Goal: Task Accomplishment & Management: Complete application form

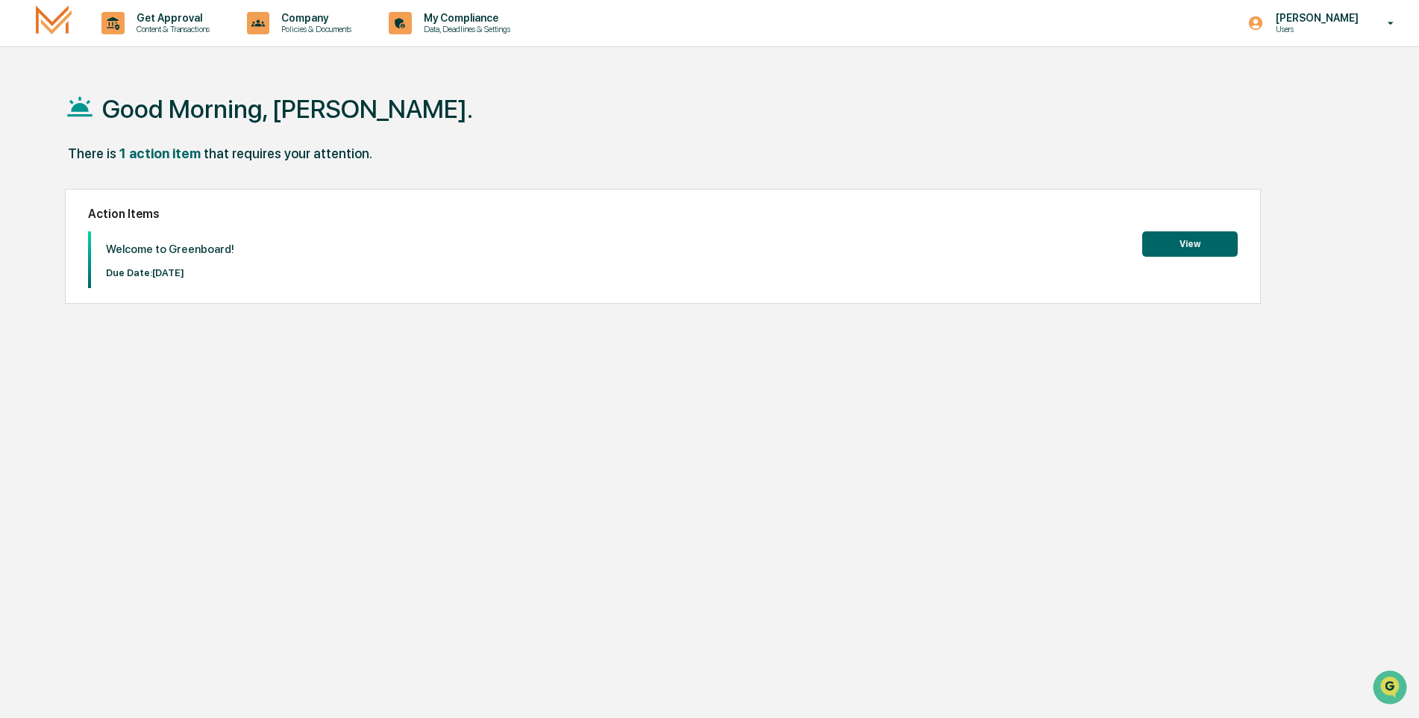
click at [1159, 241] on button "View" at bounding box center [1189, 243] width 95 height 25
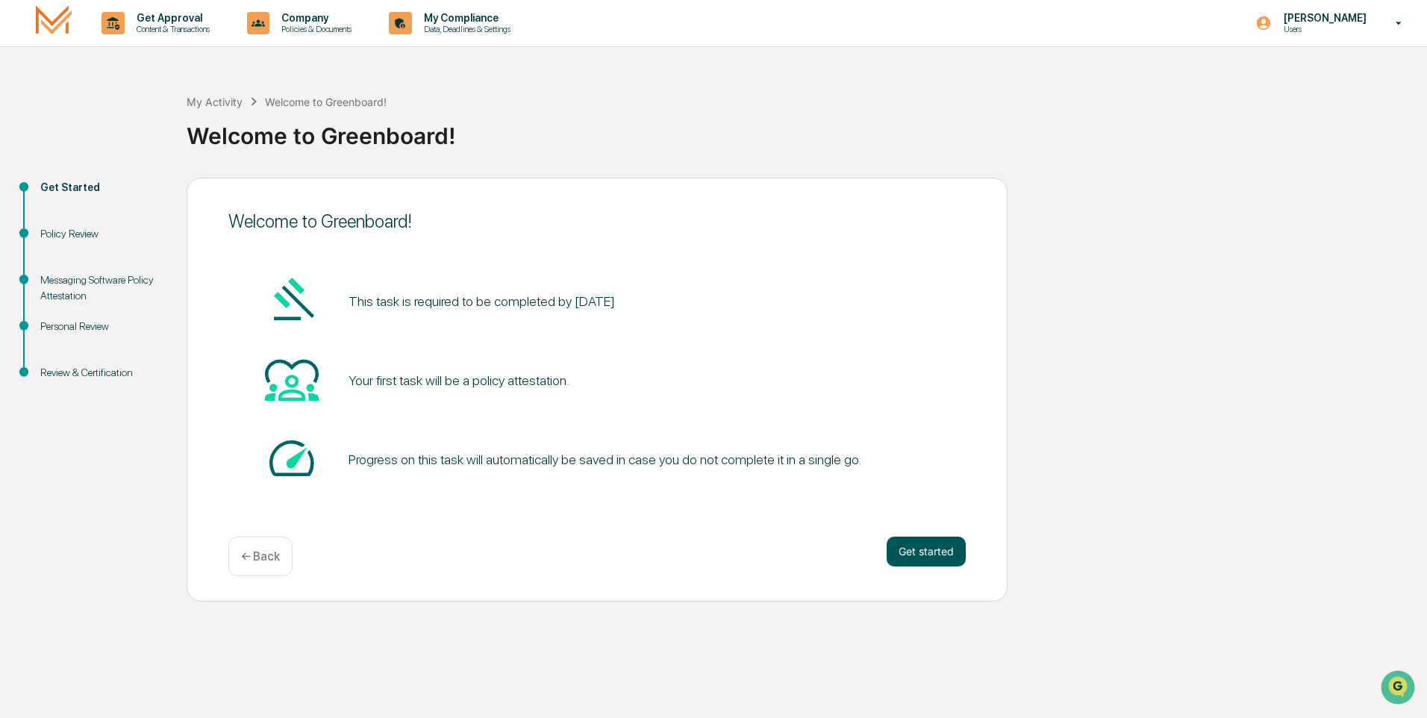
click at [919, 544] on button "Get started" at bounding box center [925, 551] width 79 height 30
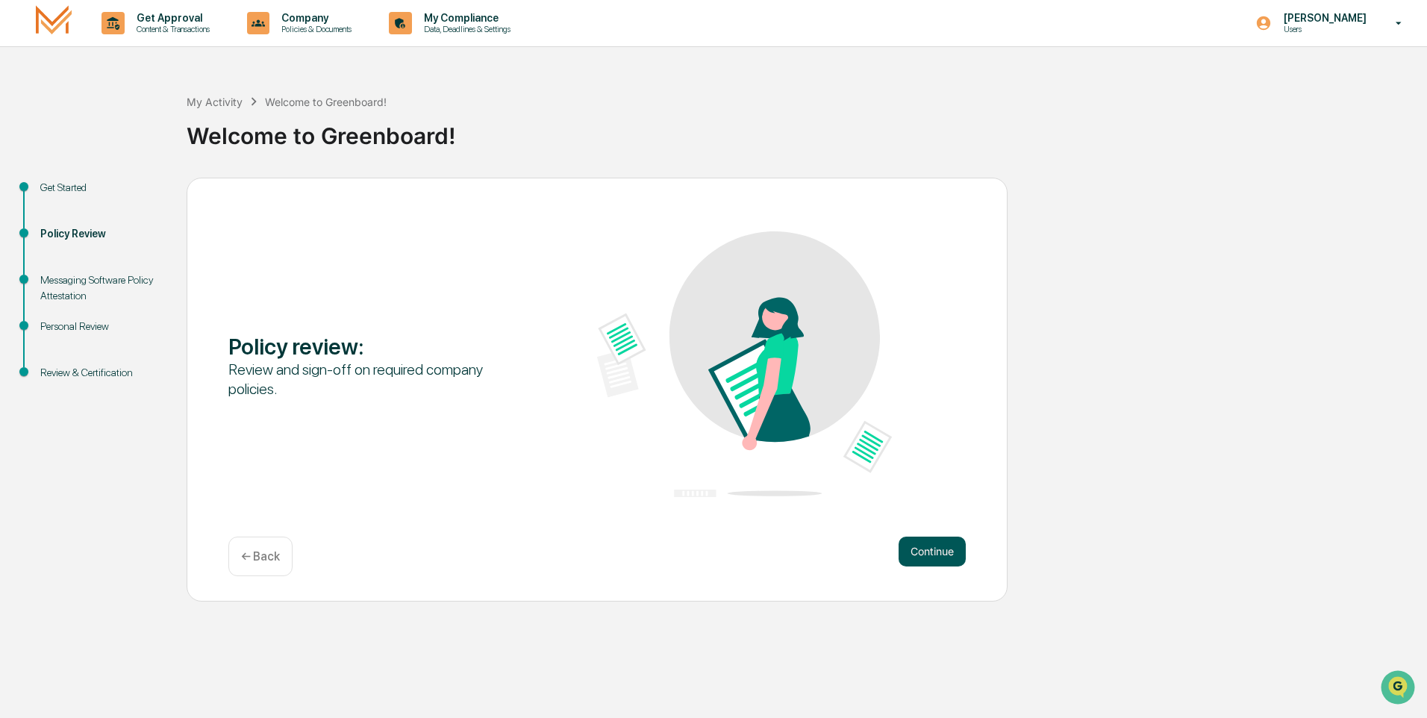
click at [920, 547] on button "Continue" at bounding box center [931, 551] width 67 height 30
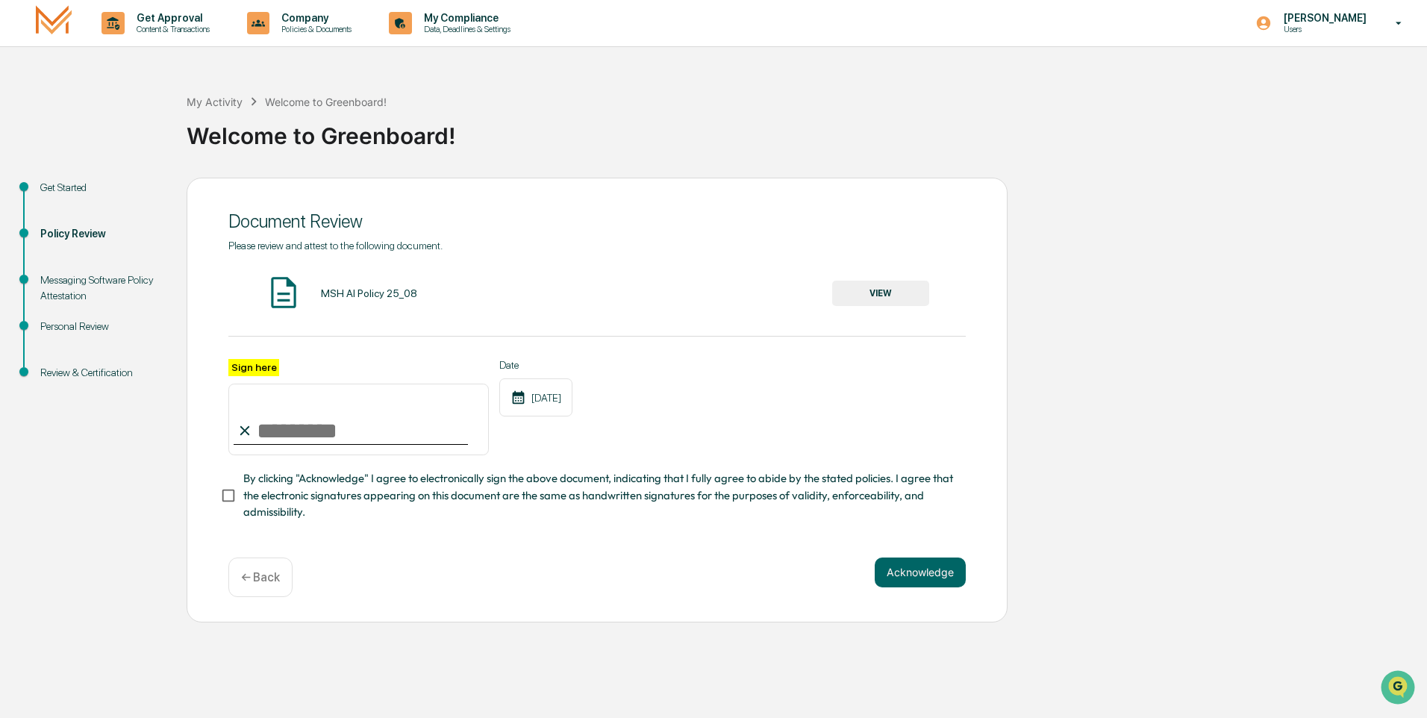
click at [349, 410] on input "Sign here" at bounding box center [358, 419] width 260 height 72
type input "**********"
click at [911, 574] on button "Acknowledge" at bounding box center [919, 572] width 91 height 30
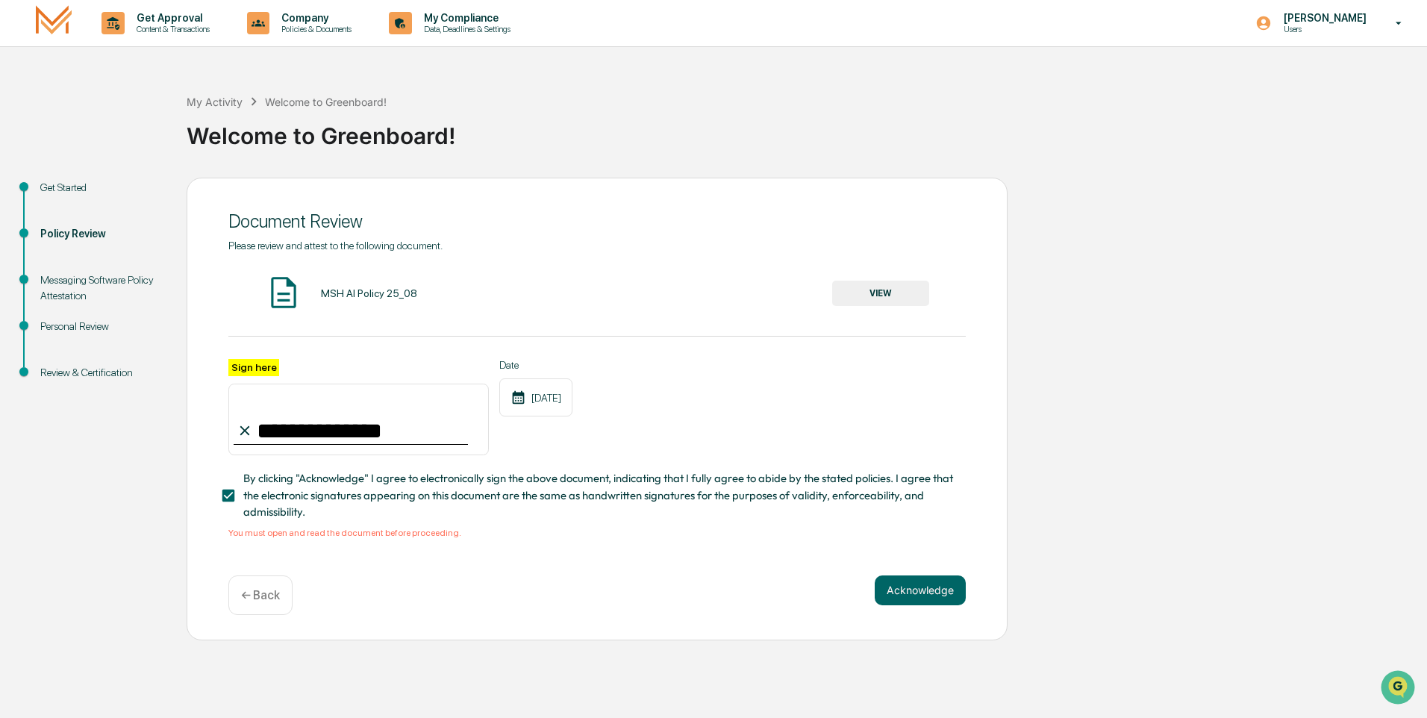
click at [873, 295] on button "VIEW" at bounding box center [880, 293] width 97 height 25
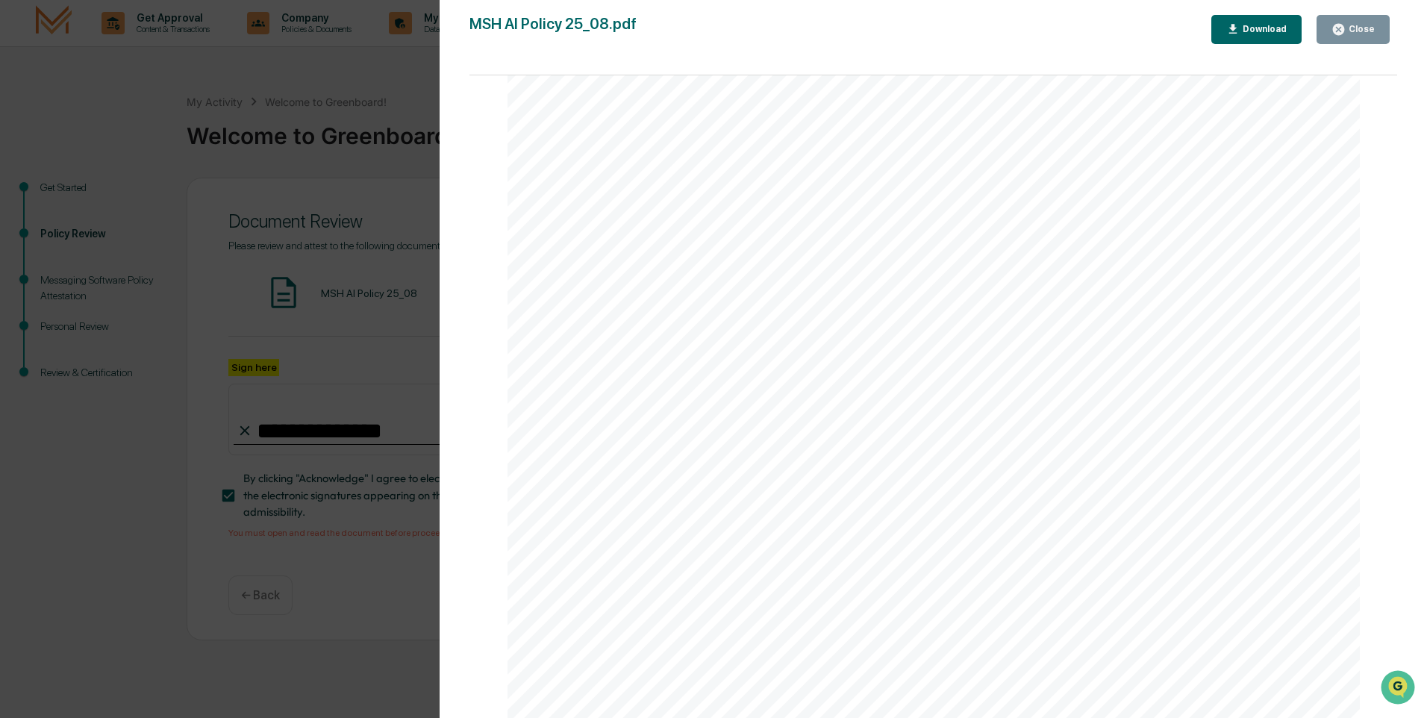
scroll to position [2799, 0]
click at [1333, 26] on button "Close" at bounding box center [1352, 29] width 73 height 29
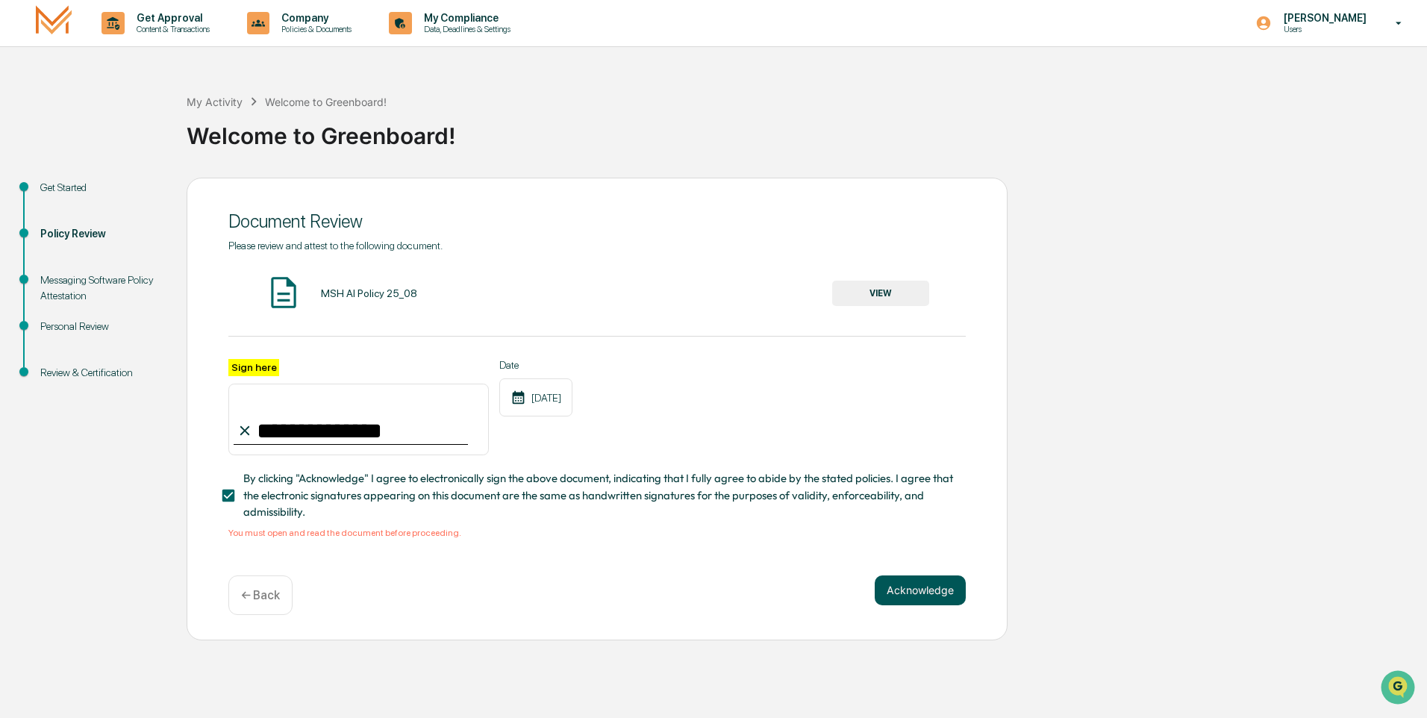
click at [906, 589] on button "Acknowledge" at bounding box center [919, 590] width 91 height 30
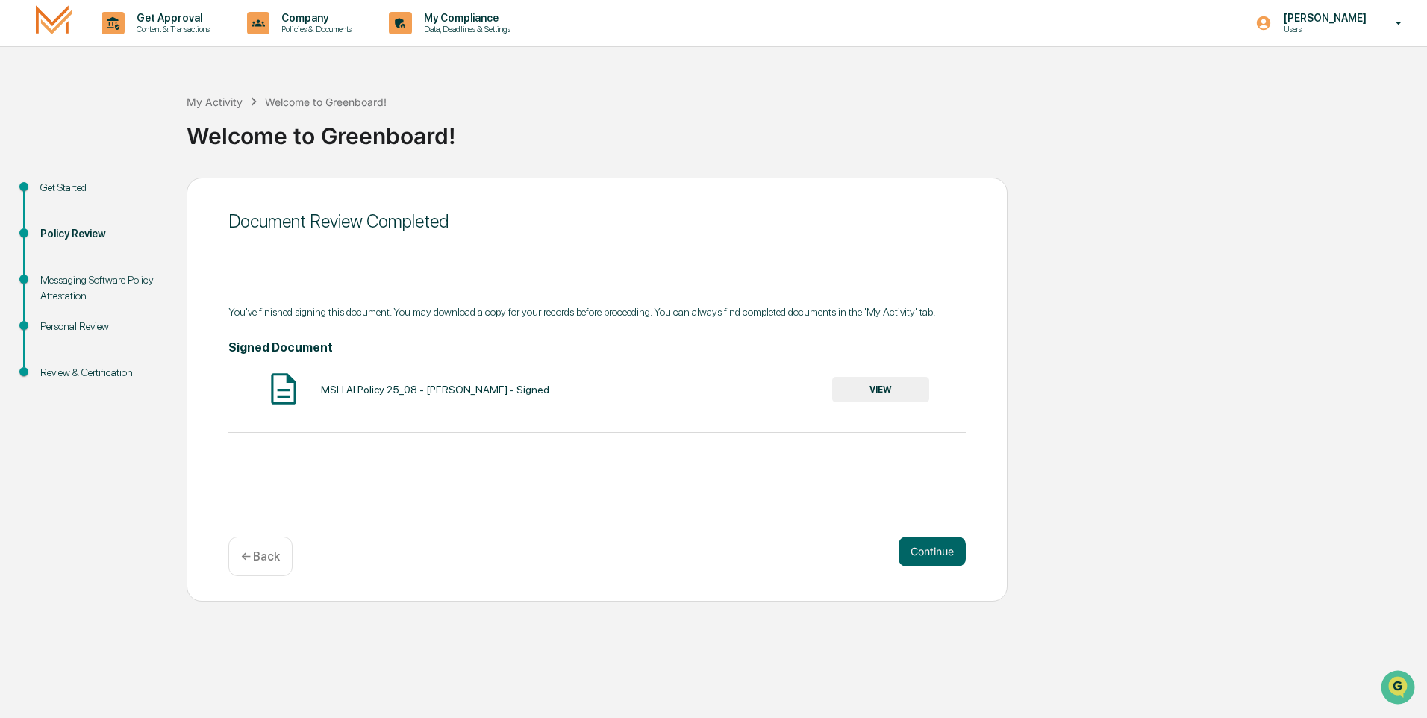
click at [901, 394] on button "VIEW" at bounding box center [880, 389] width 97 height 25
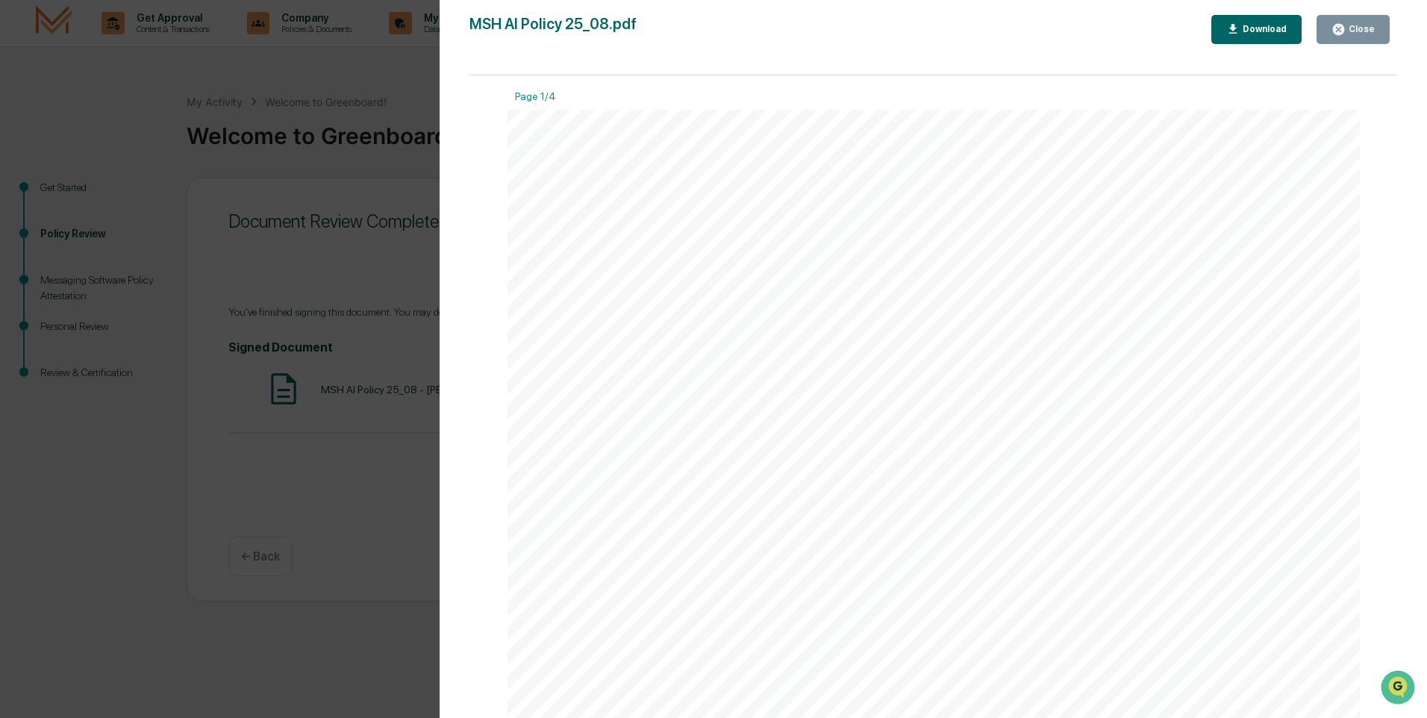
click at [1237, 33] on icon "button" at bounding box center [1233, 29] width 8 height 10
click at [1345, 26] on icon "button" at bounding box center [1338, 29] width 14 height 14
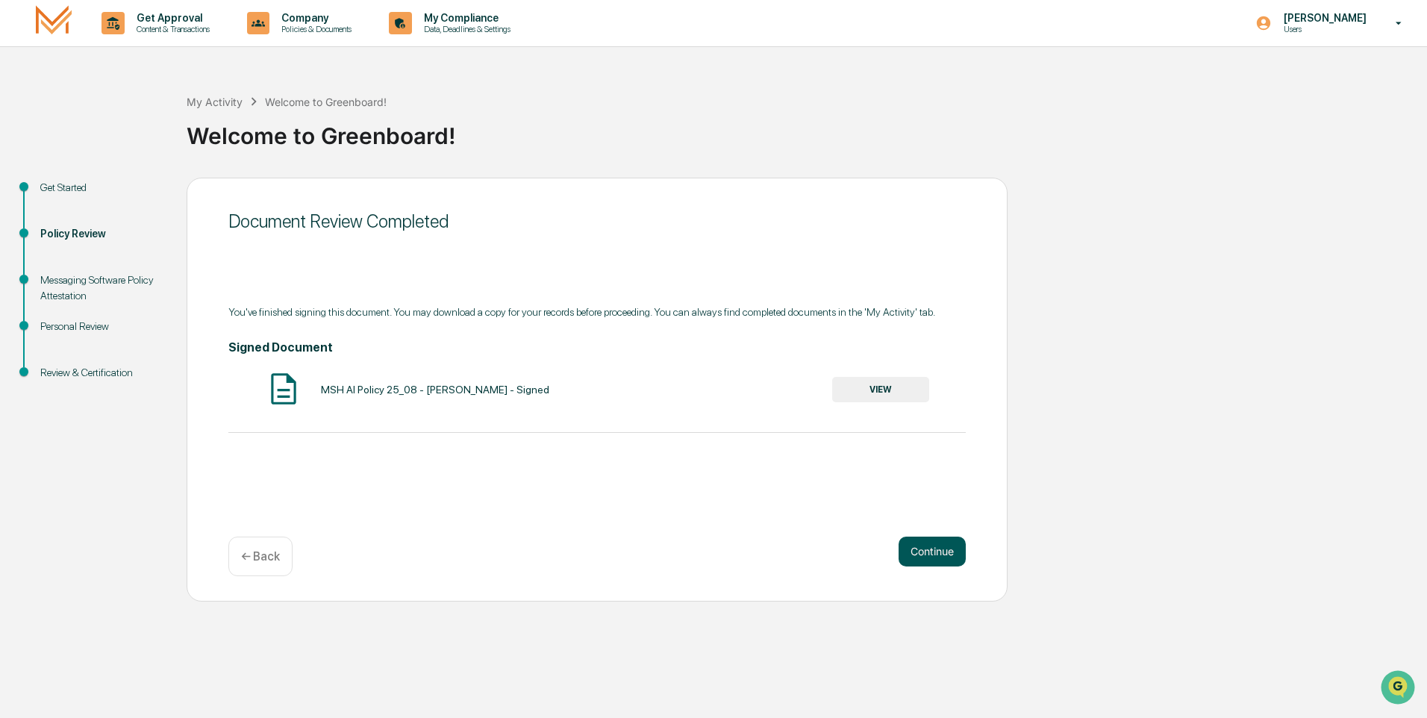
click at [918, 541] on button "Continue" at bounding box center [931, 551] width 67 height 30
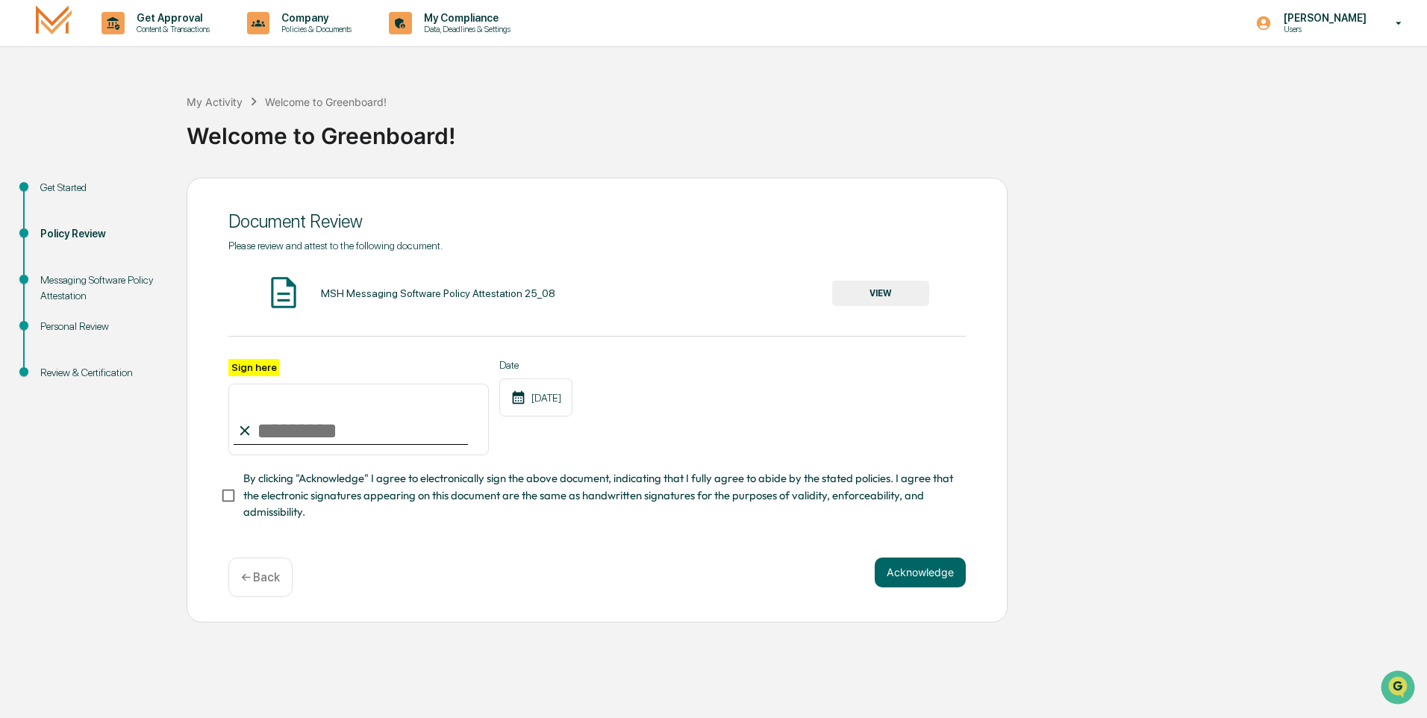
click at [870, 295] on button "VIEW" at bounding box center [880, 293] width 97 height 25
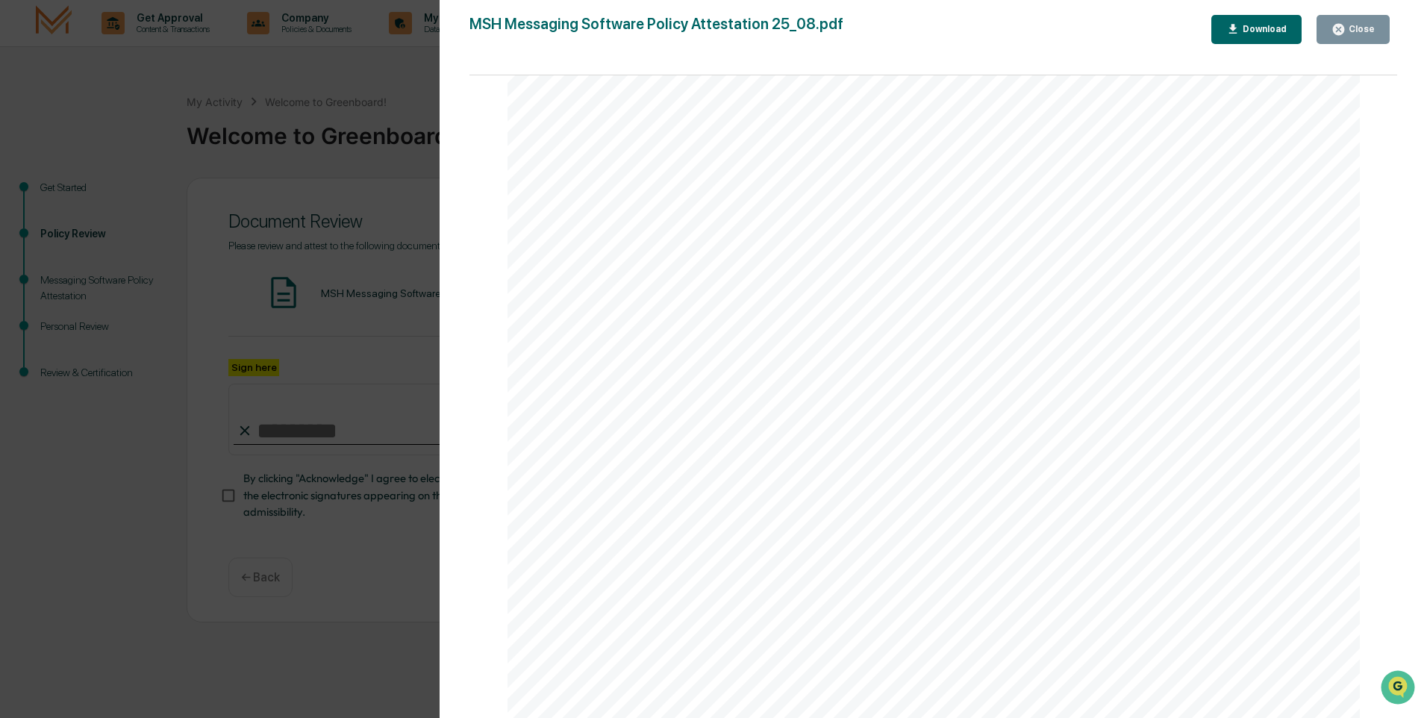
click at [1344, 21] on button "Close" at bounding box center [1352, 29] width 73 height 29
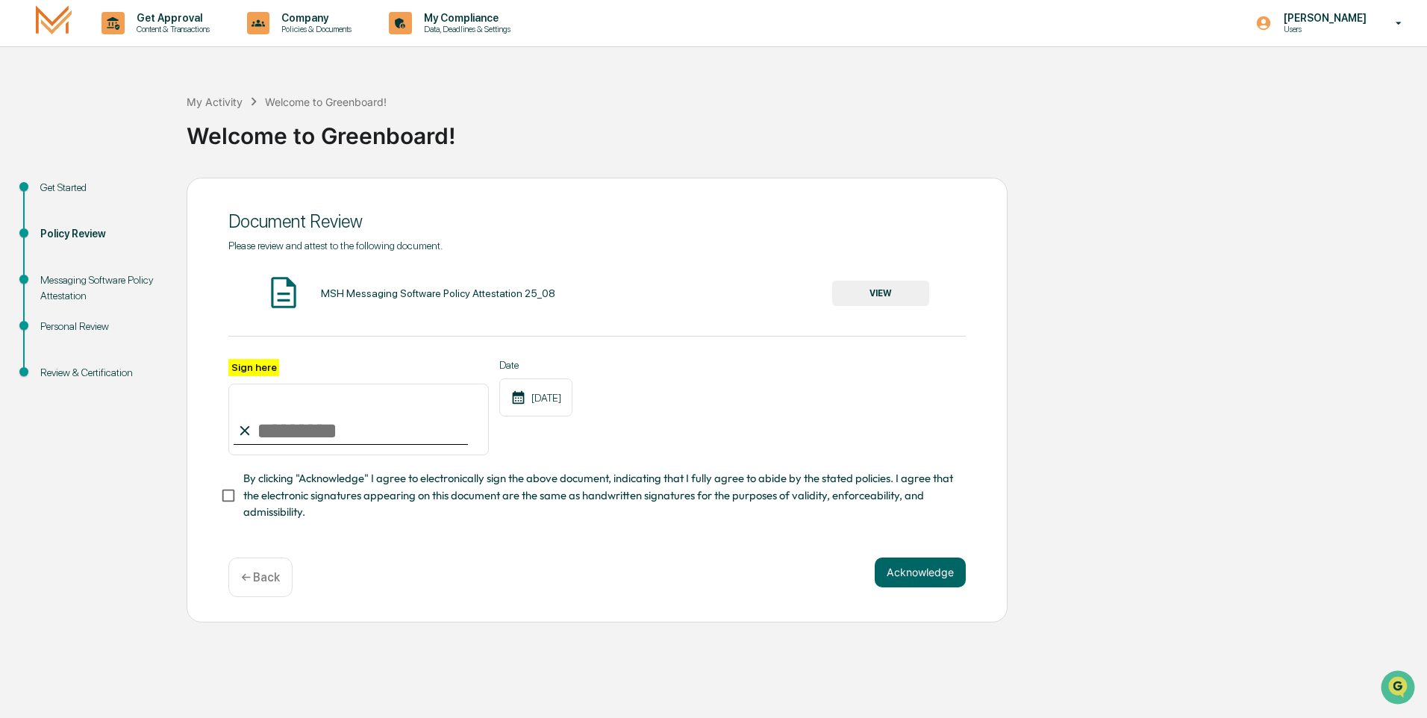
click at [402, 435] on input "Sign here" at bounding box center [358, 419] width 260 height 72
type input "**********"
click at [895, 576] on button "Acknowledge" at bounding box center [919, 572] width 91 height 30
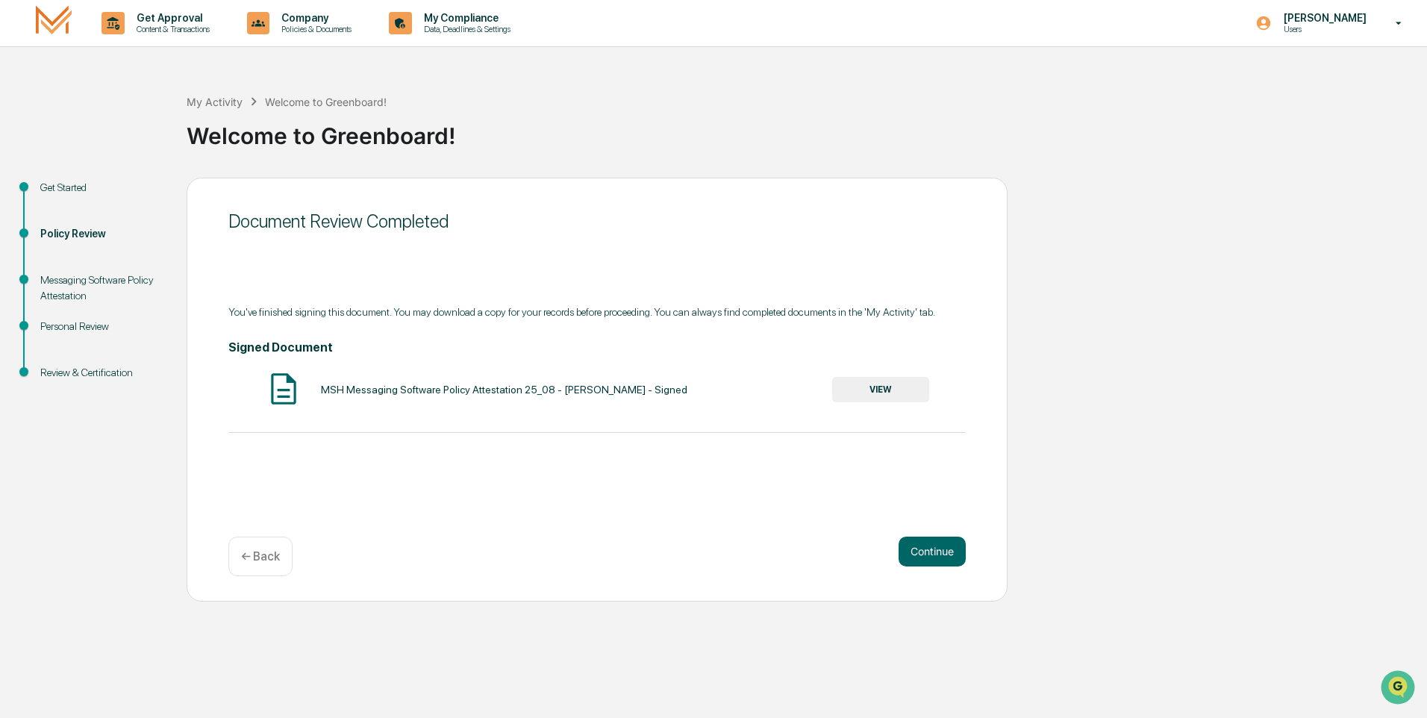
click at [904, 386] on button "VIEW" at bounding box center [880, 389] width 97 height 25
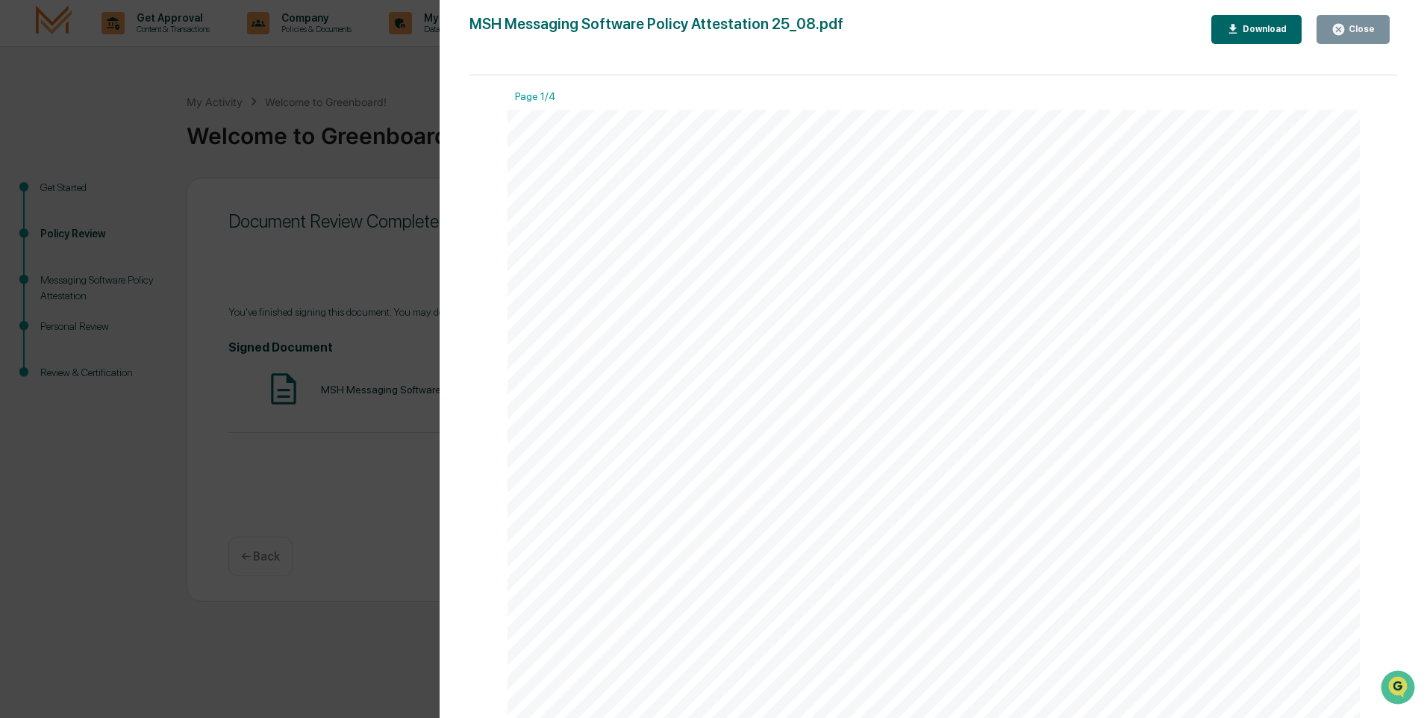
click at [1274, 36] on div "Download" at bounding box center [1256, 29] width 61 height 14
click at [1362, 37] on button "Close" at bounding box center [1352, 29] width 73 height 29
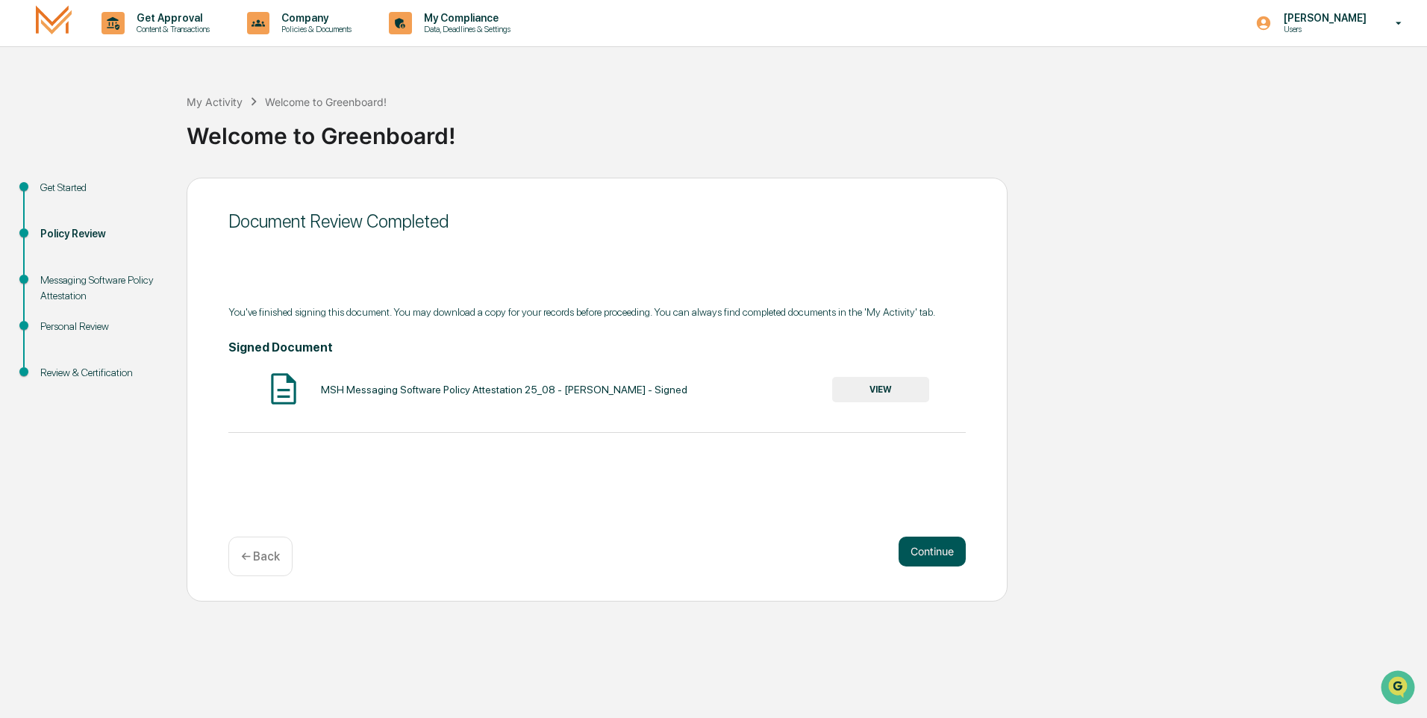
click at [914, 548] on button "Continue" at bounding box center [931, 551] width 67 height 30
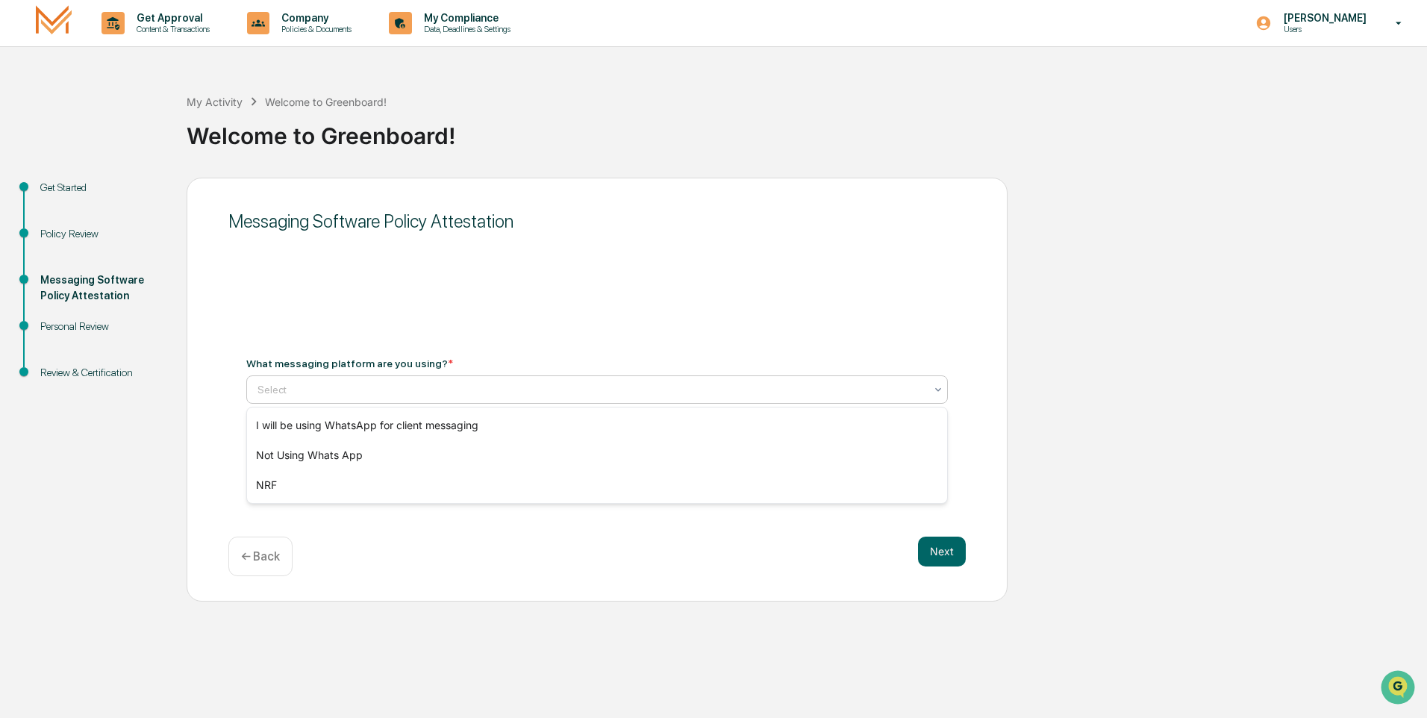
click at [651, 397] on div "Select" at bounding box center [591, 389] width 682 height 21
click at [636, 447] on div "Not Using Whats App" at bounding box center [597, 455] width 700 height 30
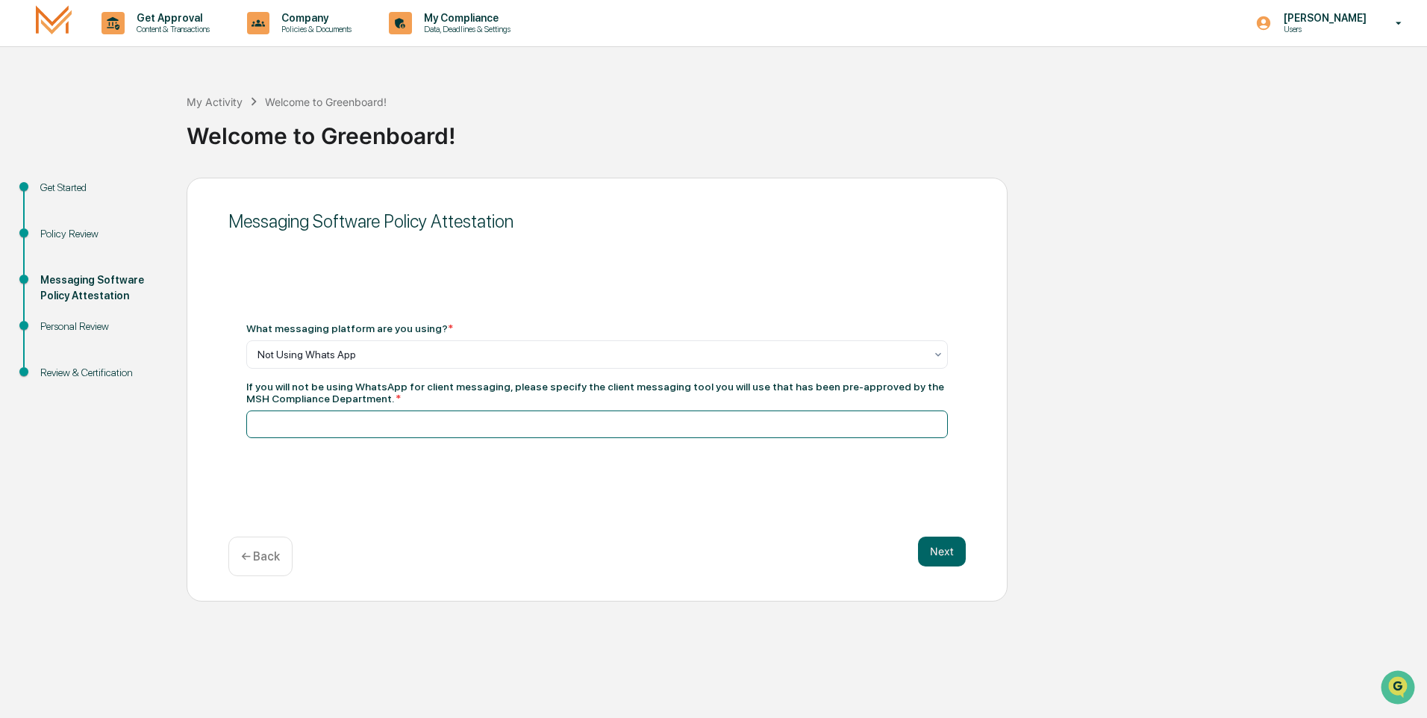
click at [636, 423] on input at bounding box center [596, 424] width 701 height 28
type input "**********"
click at [927, 549] on button "Next" at bounding box center [942, 551] width 48 height 30
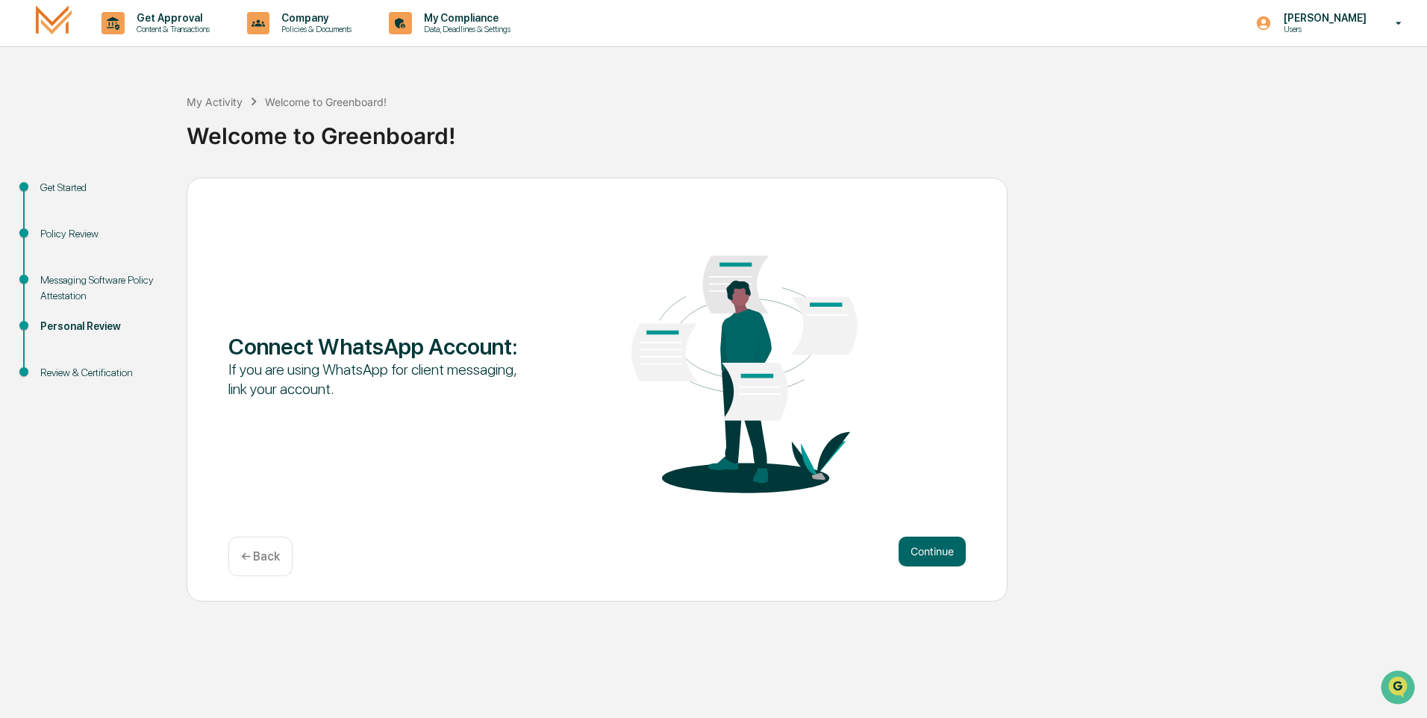
click at [927, 549] on button "Continue" at bounding box center [931, 551] width 67 height 30
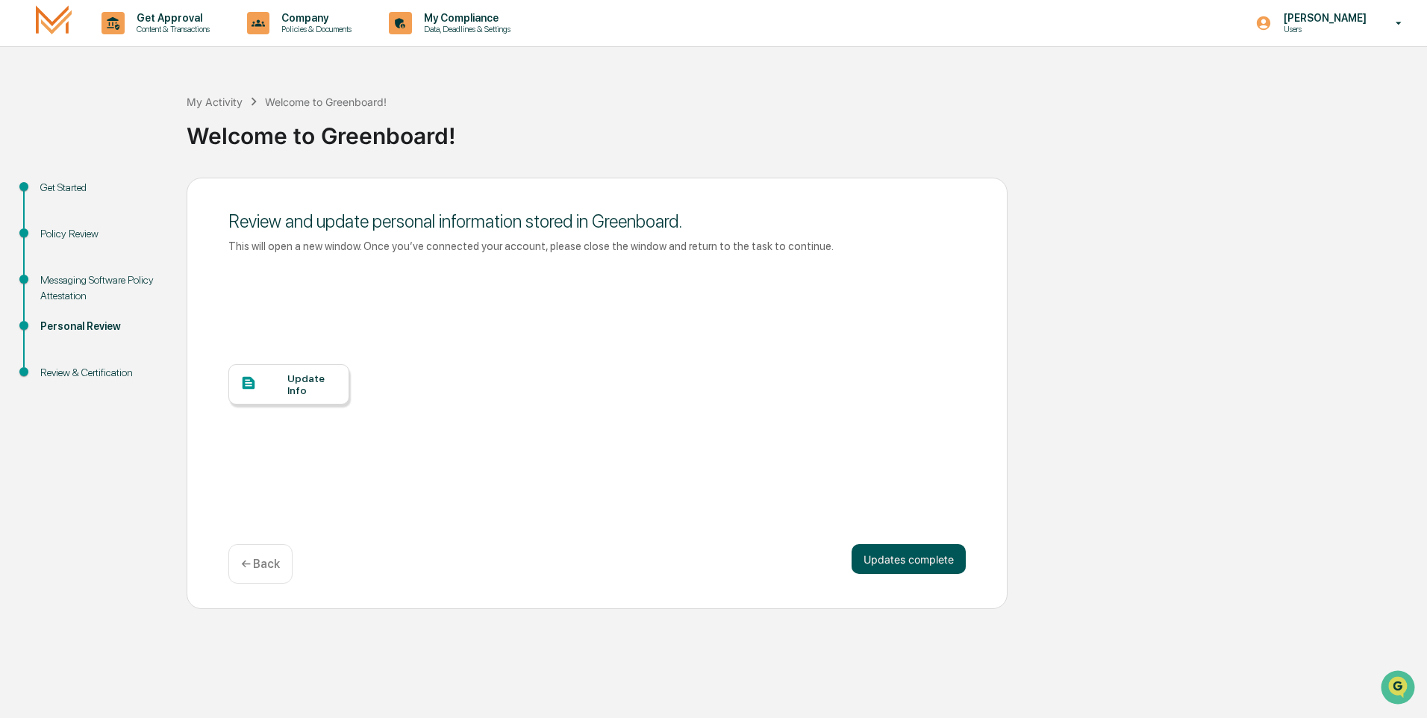
click at [942, 563] on button "Updates complete" at bounding box center [908, 559] width 114 height 30
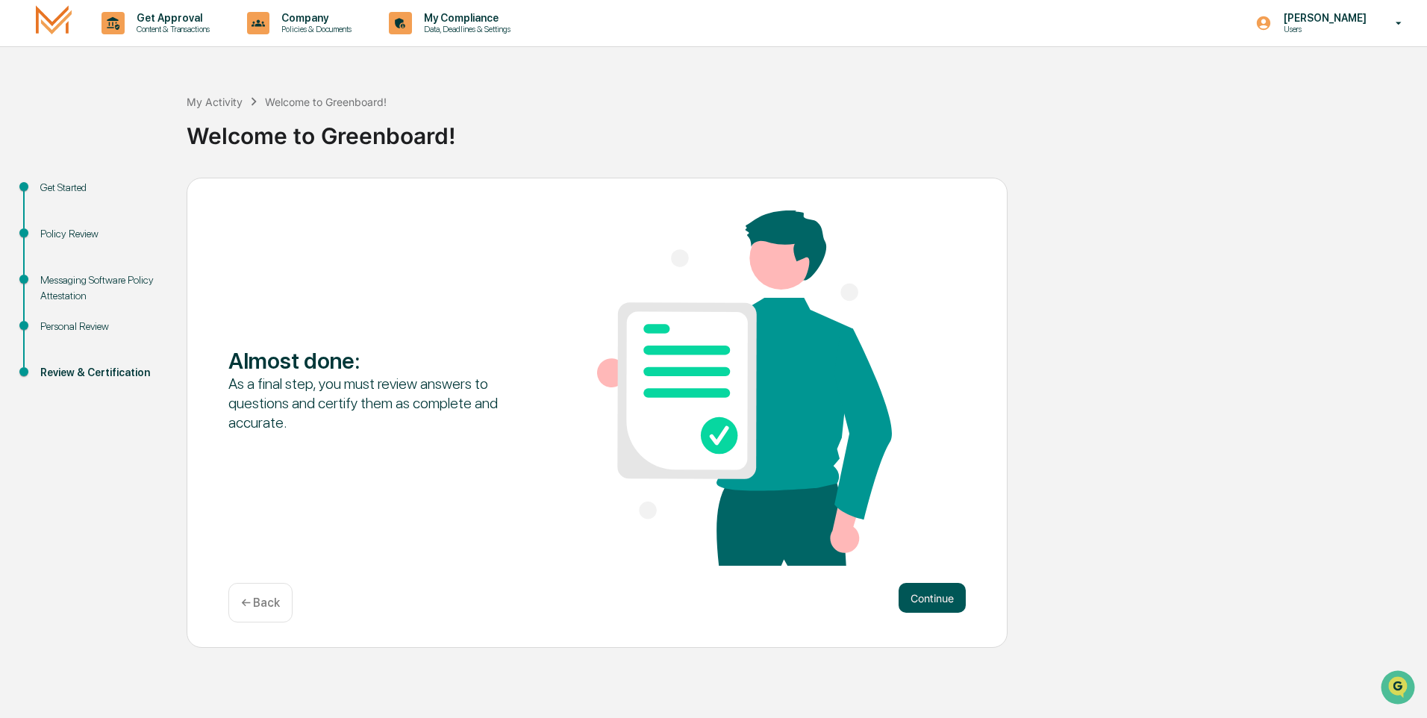
click at [924, 592] on button "Continue" at bounding box center [931, 598] width 67 height 30
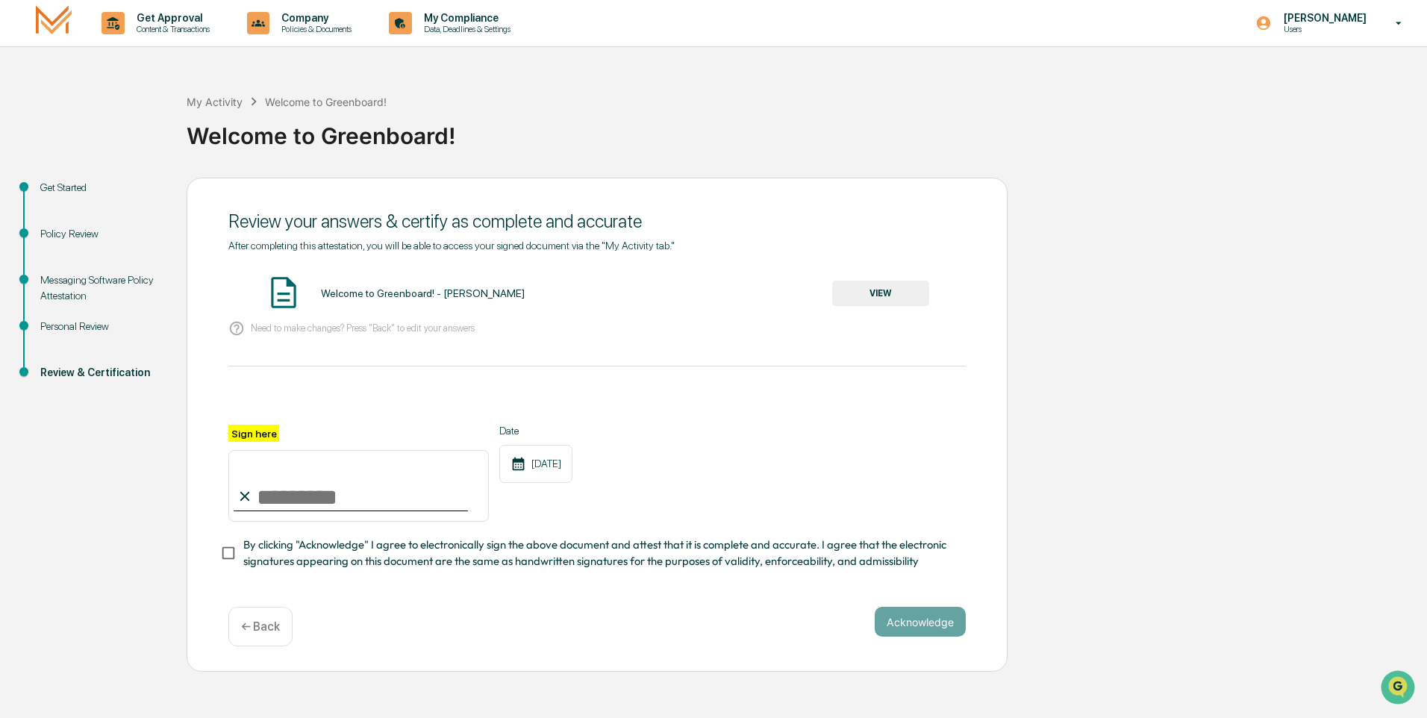
click at [867, 285] on button "VIEW" at bounding box center [880, 293] width 97 height 25
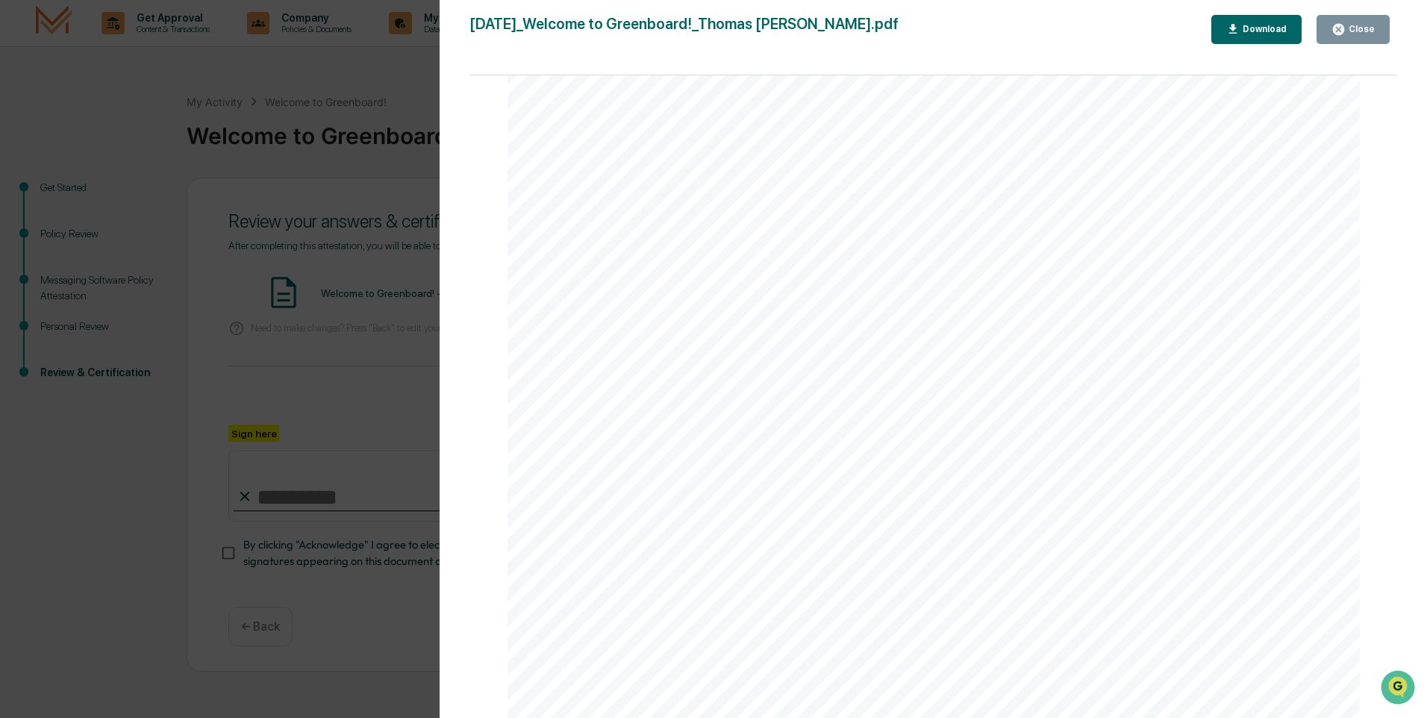
scroll to position [1791, 0]
click at [1251, 31] on div "Download" at bounding box center [1262, 29] width 47 height 10
click at [829, 104] on div "Page 1/2" at bounding box center [933, 99] width 852 height 19
click at [1337, 28] on icon "button" at bounding box center [1337, 29] width 11 height 11
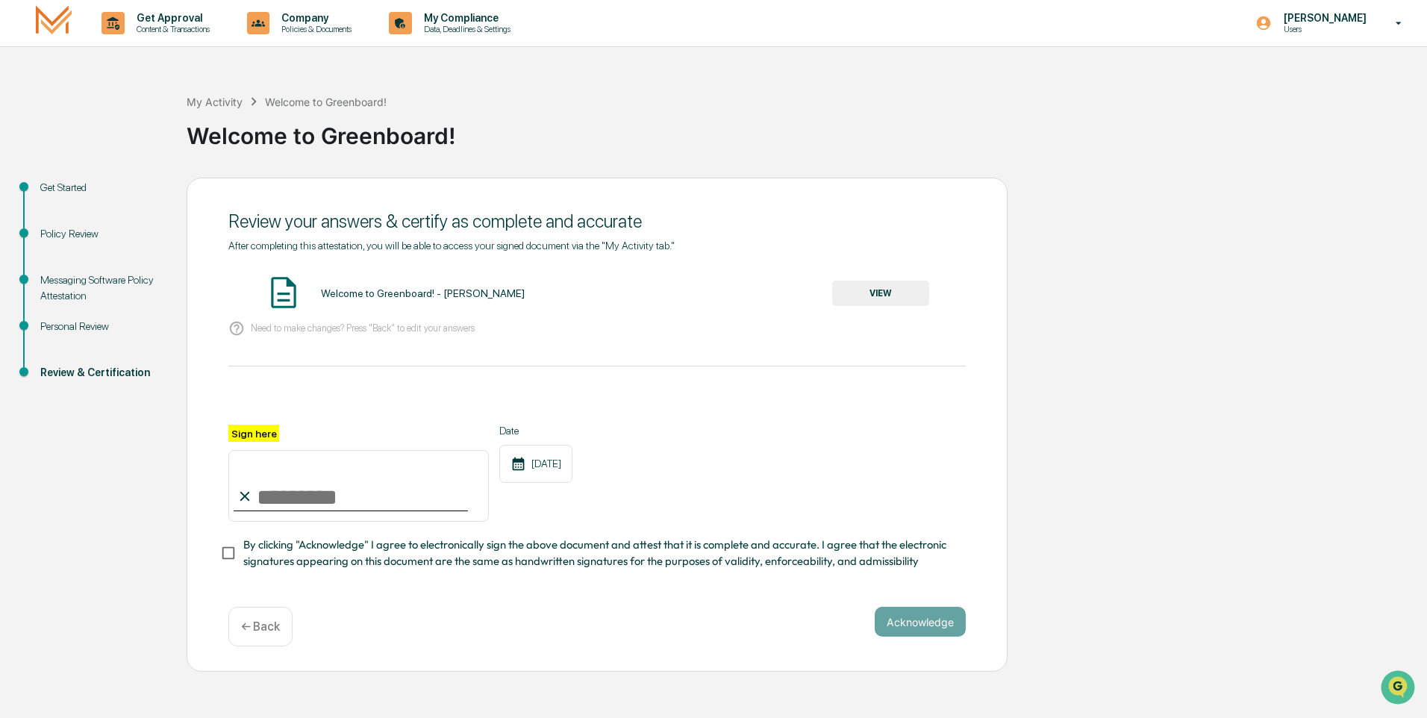
click at [400, 486] on input "Sign here" at bounding box center [358, 486] width 260 height 72
type input "**********"
click at [915, 630] on button "Acknowledge" at bounding box center [919, 622] width 91 height 30
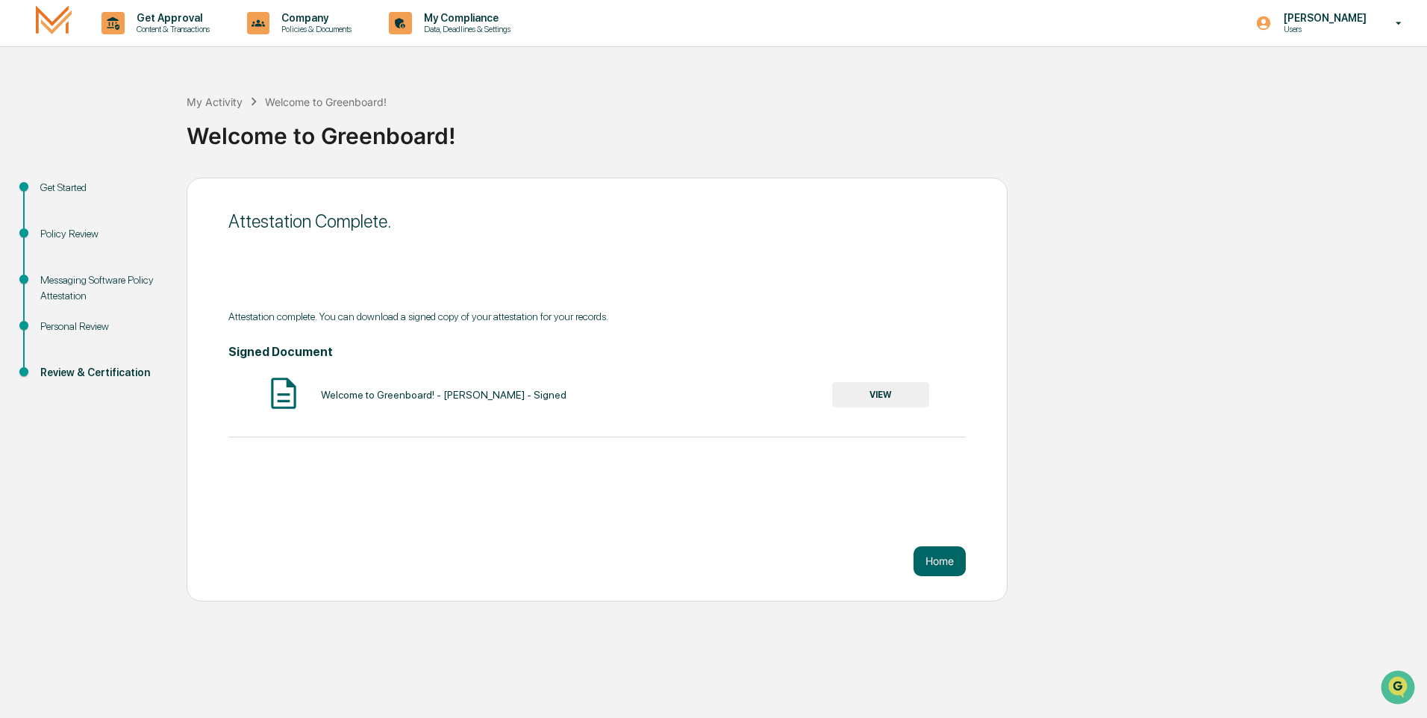
click at [887, 396] on button "VIEW" at bounding box center [880, 394] width 97 height 25
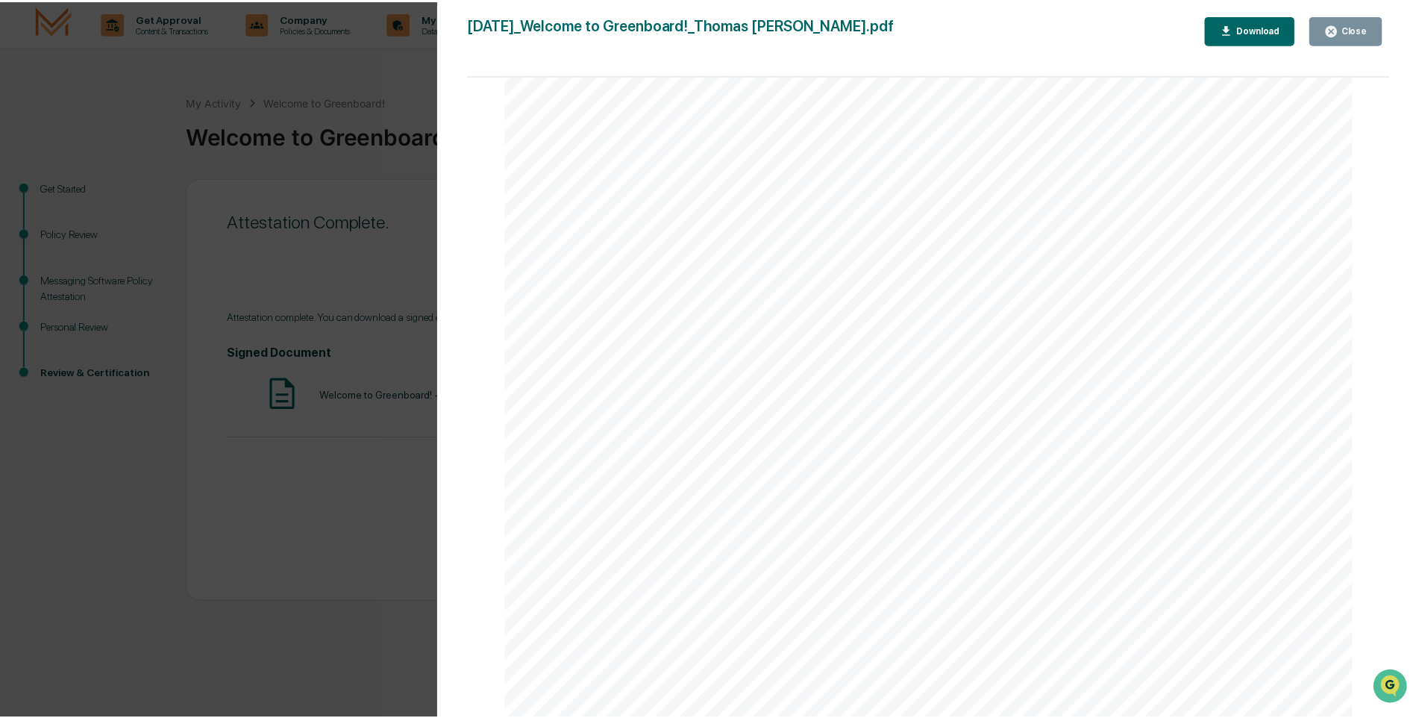
scroll to position [3004, 0]
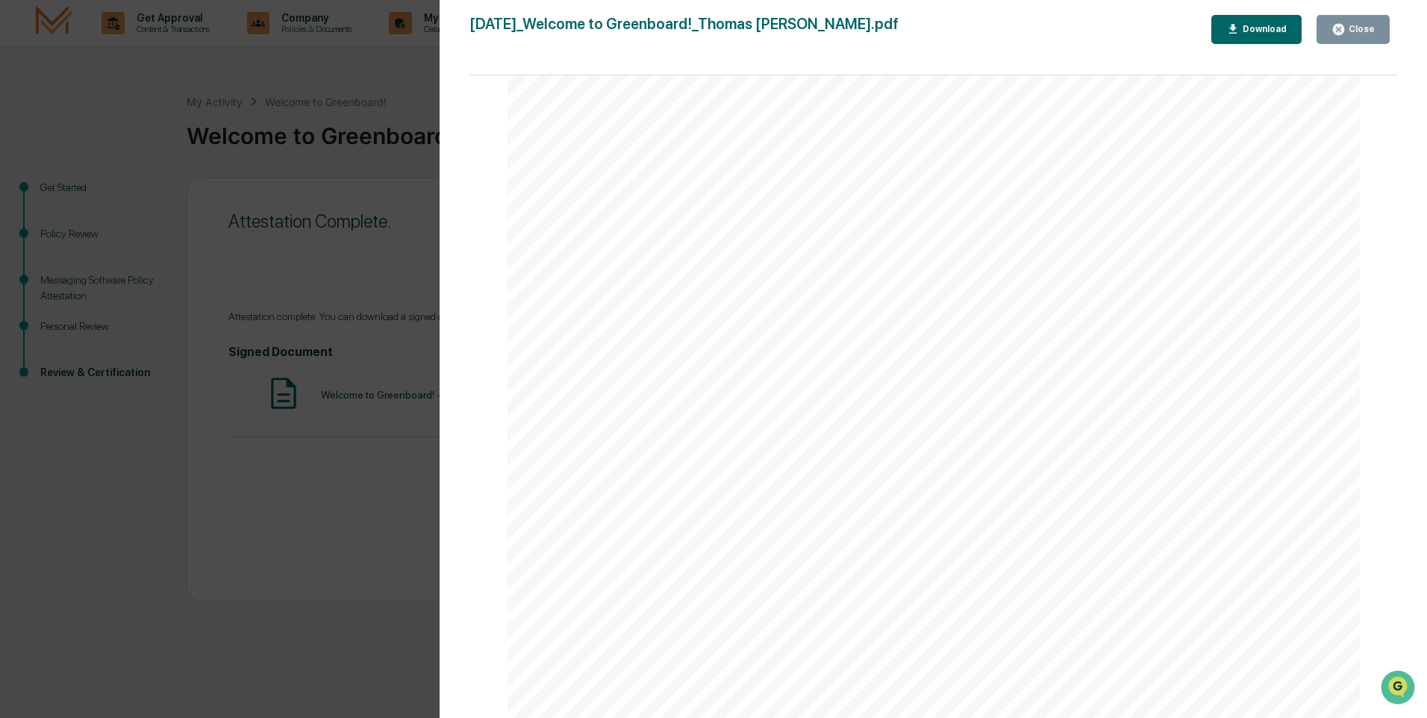
click at [1241, 39] on button "Download" at bounding box center [1256, 29] width 91 height 29
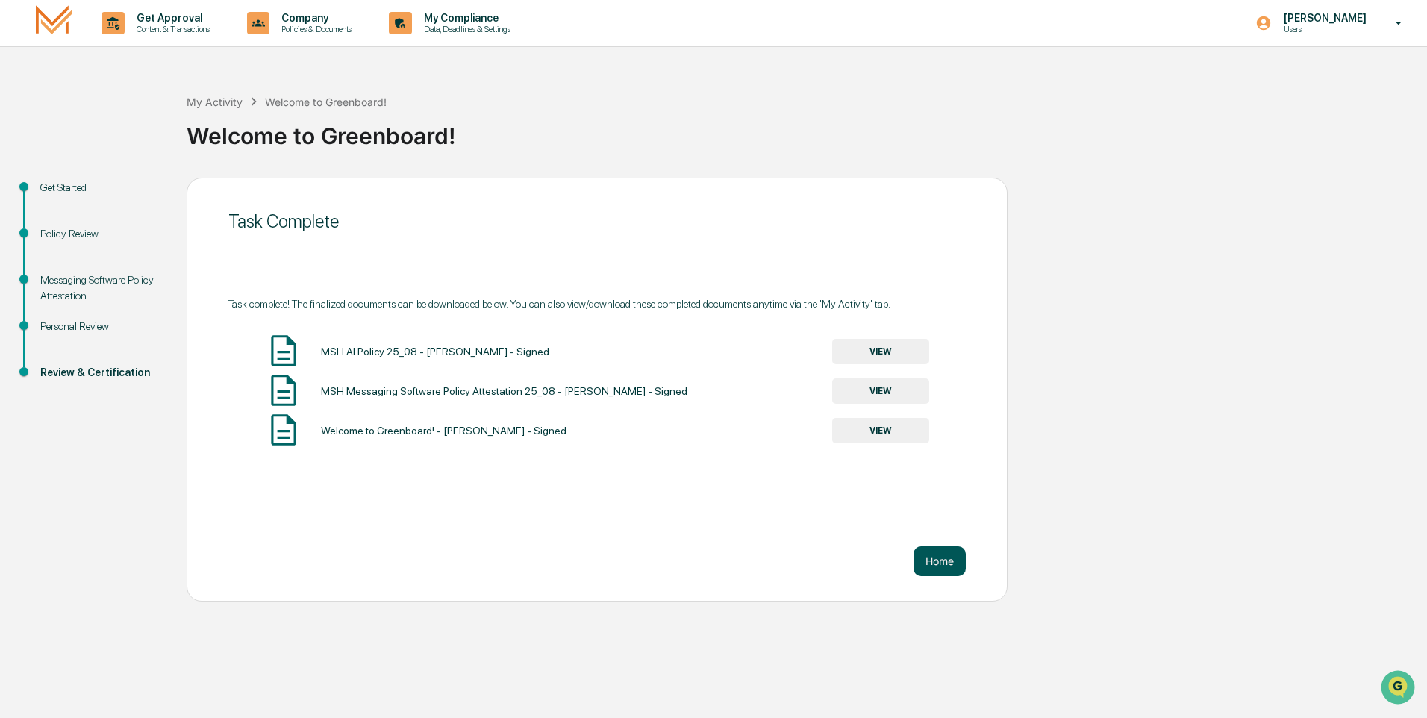
click at [945, 554] on button "Home" at bounding box center [939, 561] width 52 height 30
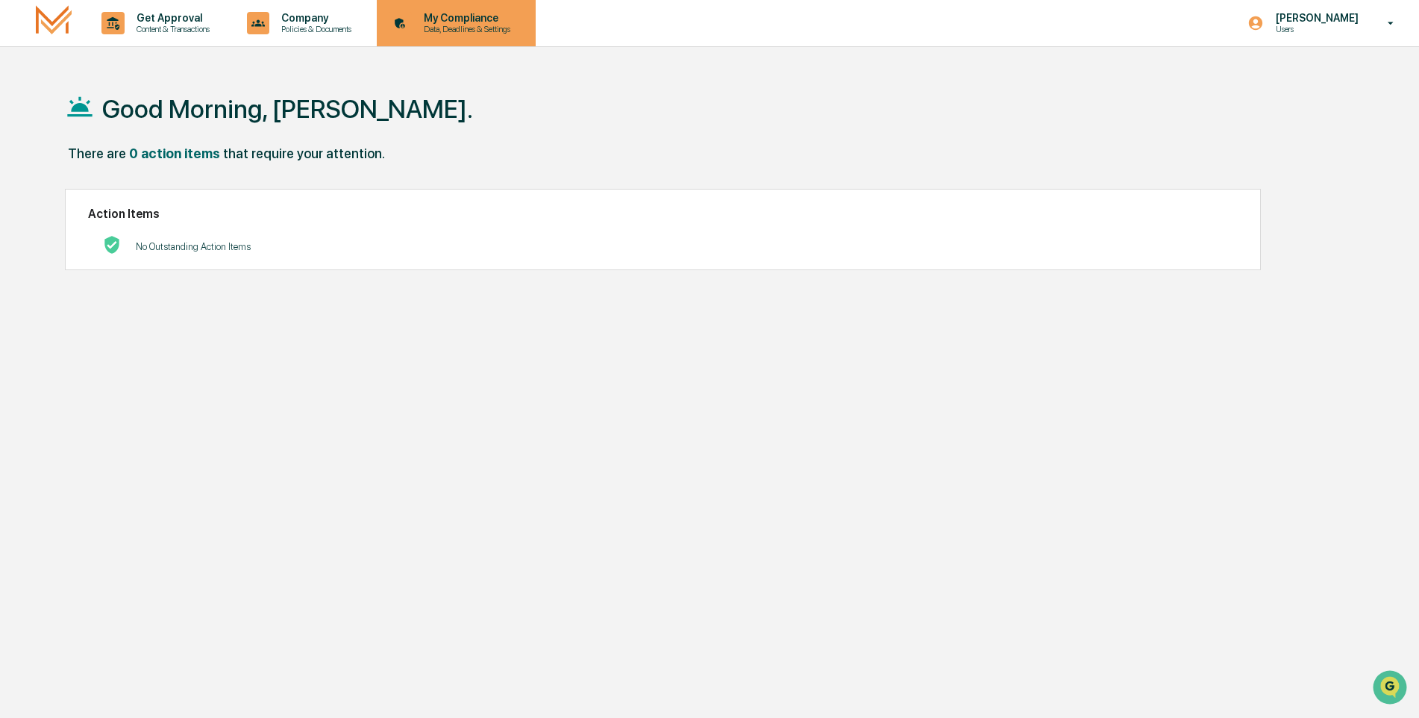
click at [436, 31] on p "Data, Deadlines & Settings" at bounding box center [465, 29] width 106 height 10
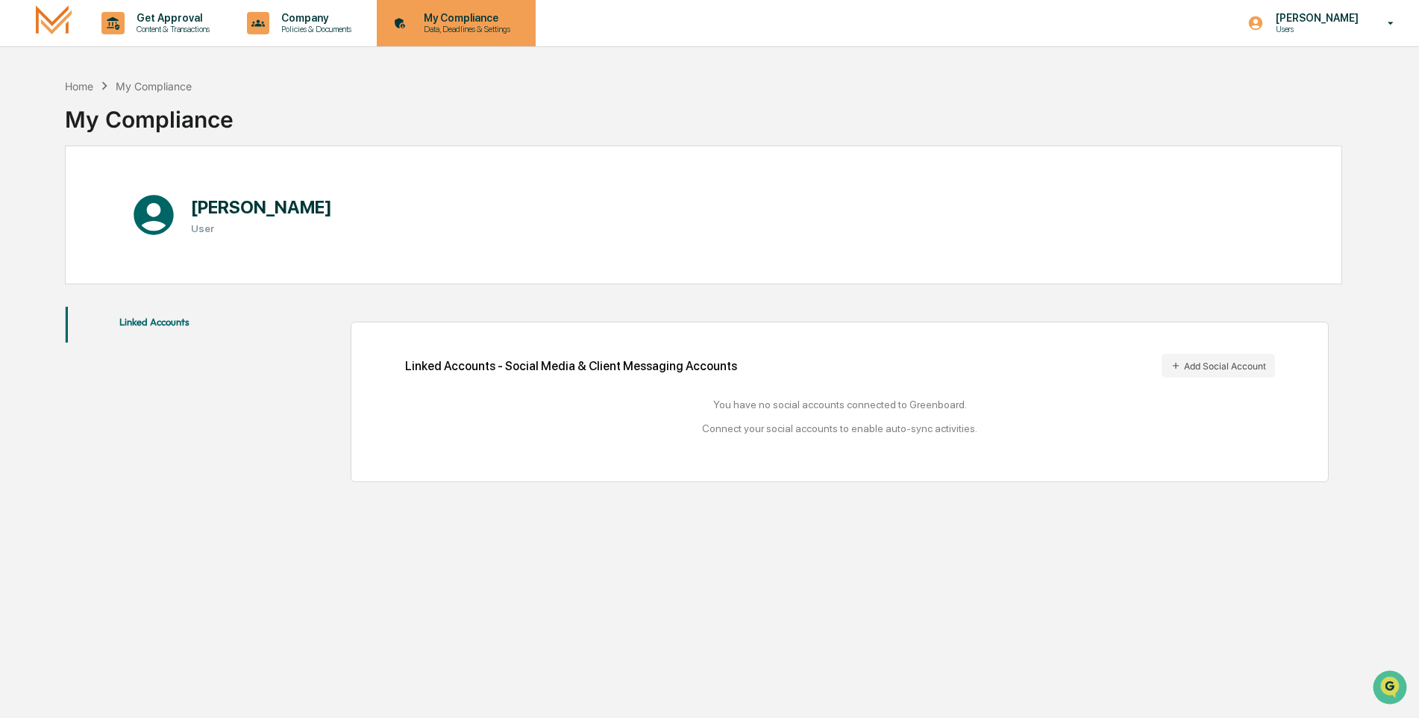
click at [433, 27] on p "Data, Deadlines & Settings" at bounding box center [465, 29] width 106 height 10
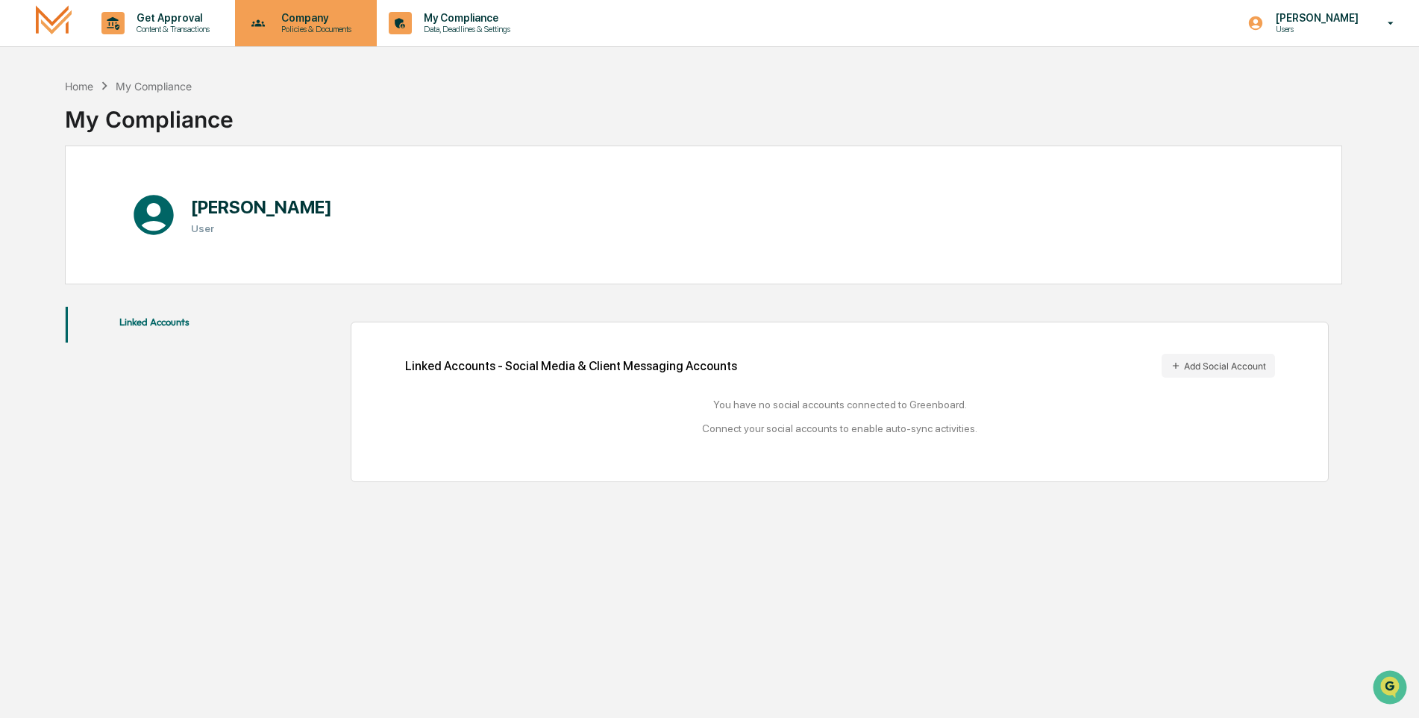
click at [319, 16] on p "Company" at bounding box center [314, 18] width 90 height 12
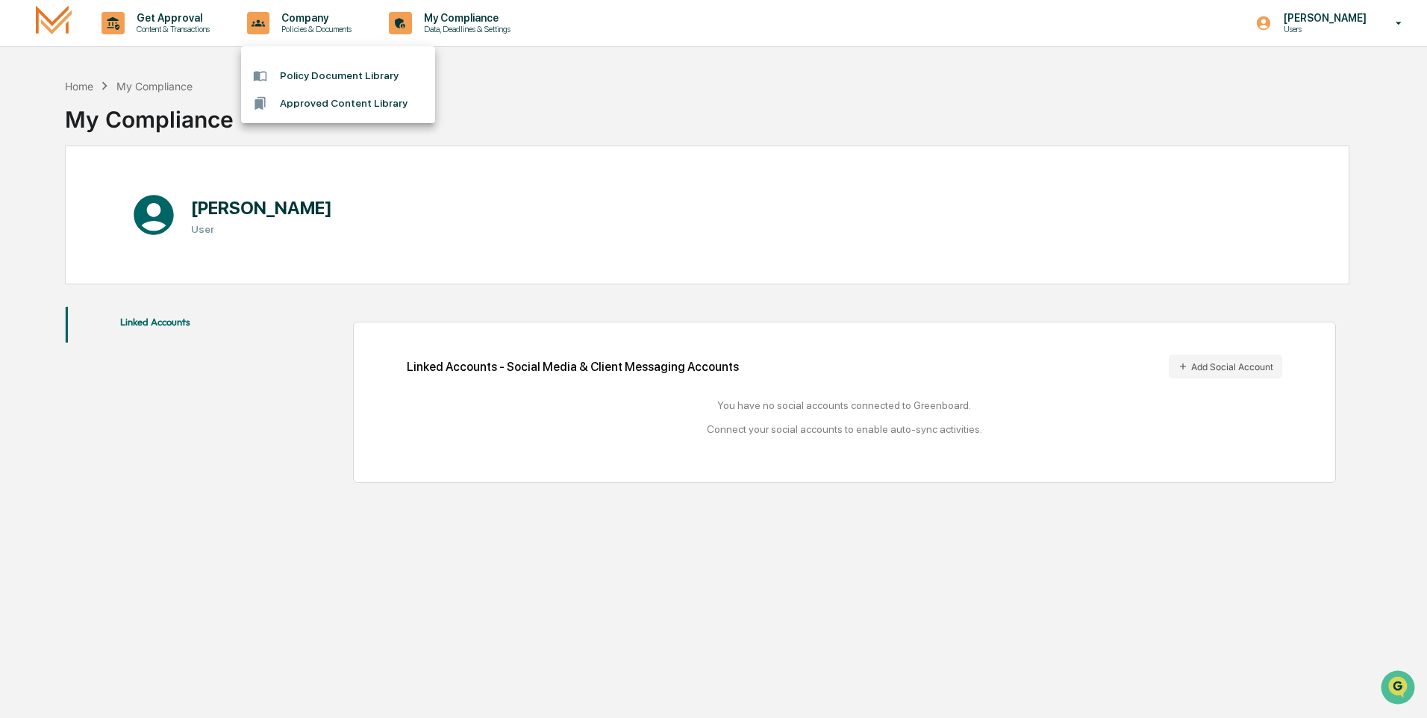
click at [315, 80] on li "Policy Document Library" at bounding box center [338, 76] width 194 height 28
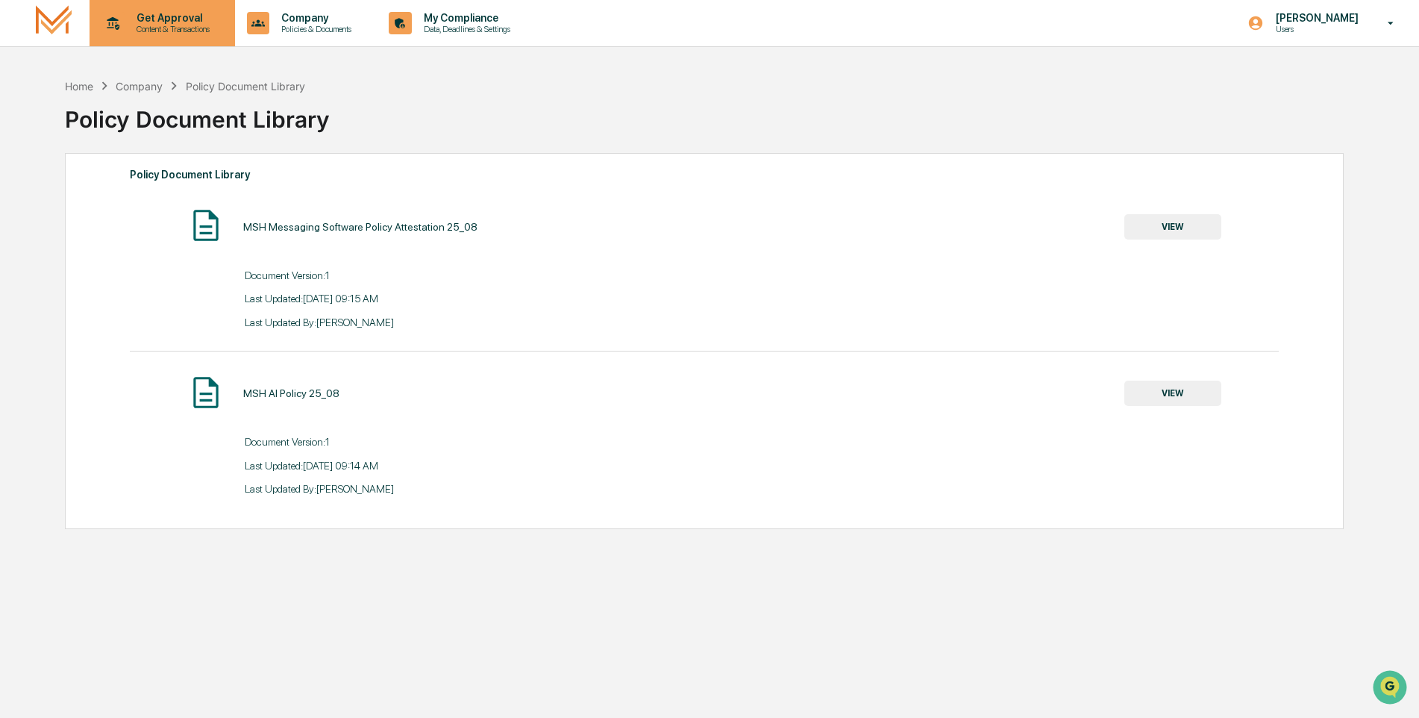
click at [187, 28] on p "Content & Transactions" at bounding box center [171, 29] width 93 height 10
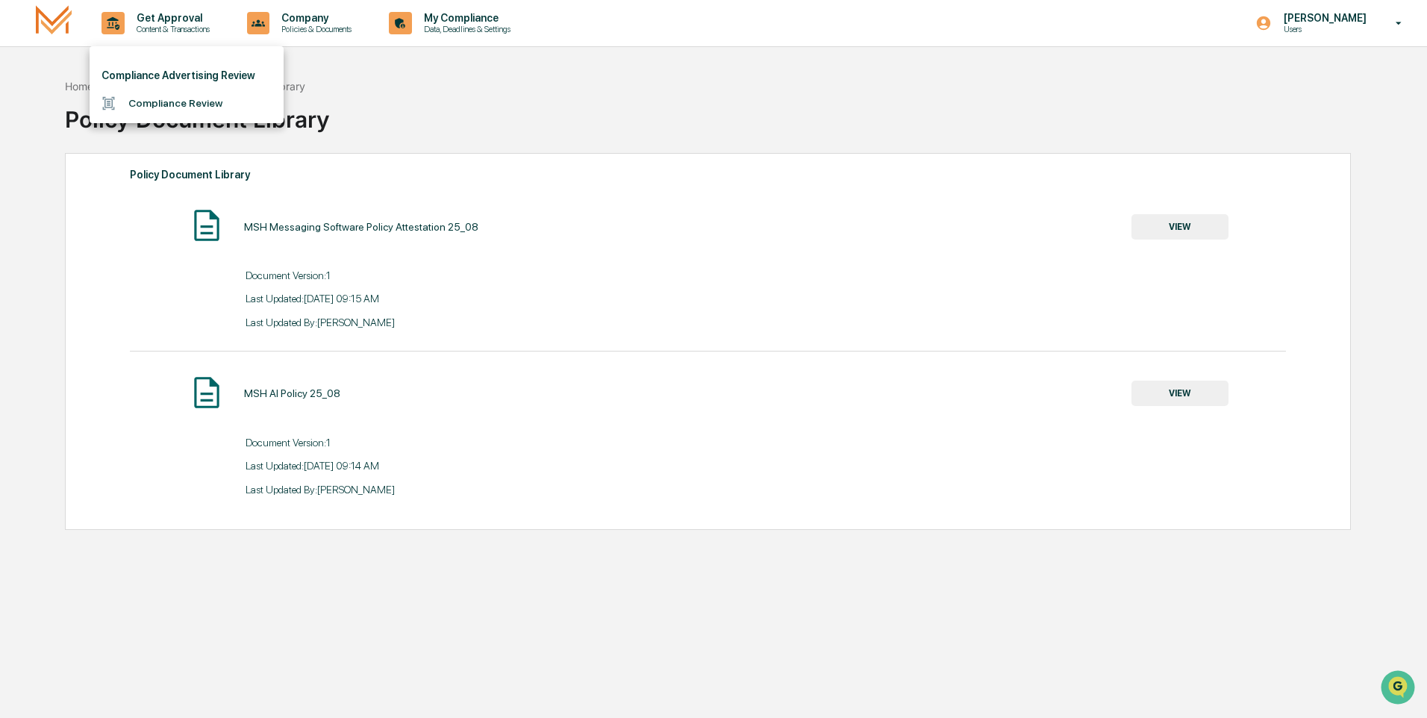
click at [433, 24] on div at bounding box center [713, 359] width 1427 height 718
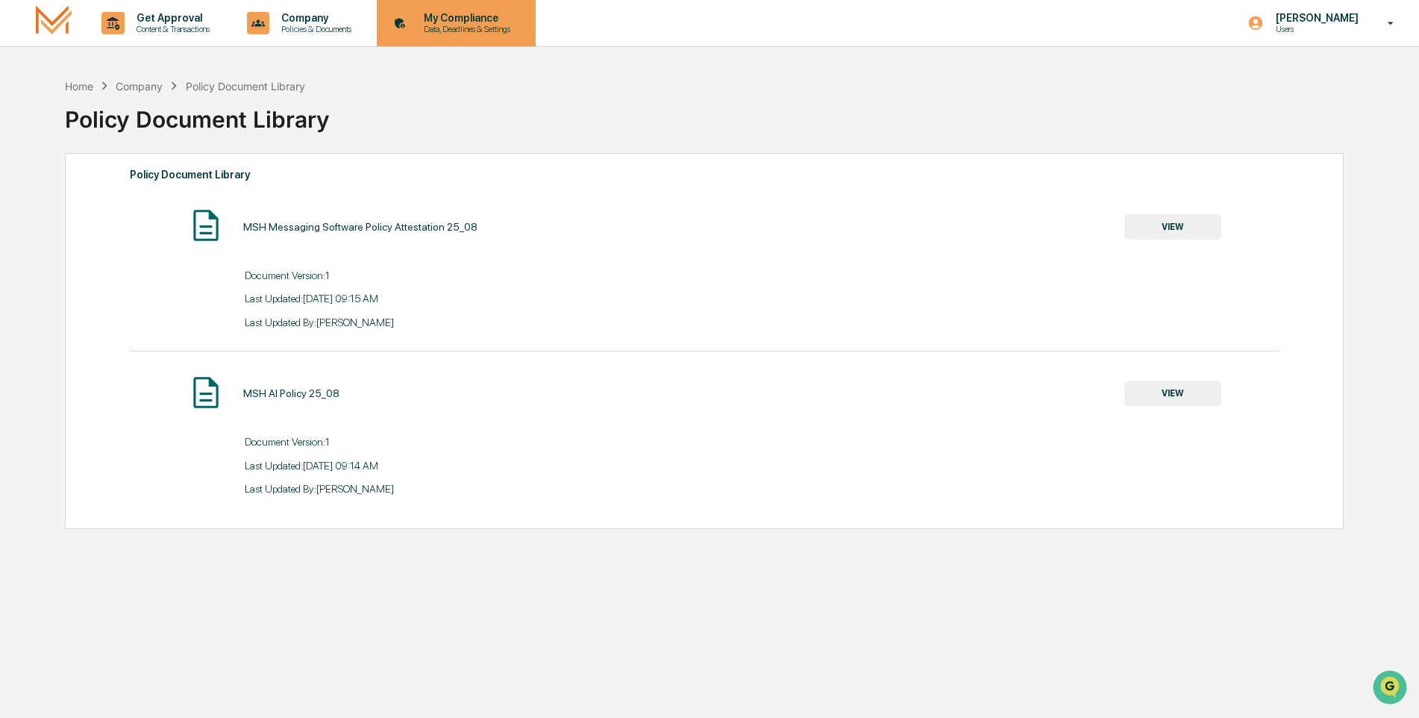
click at [405, 19] on icon at bounding box center [400, 23] width 23 height 23
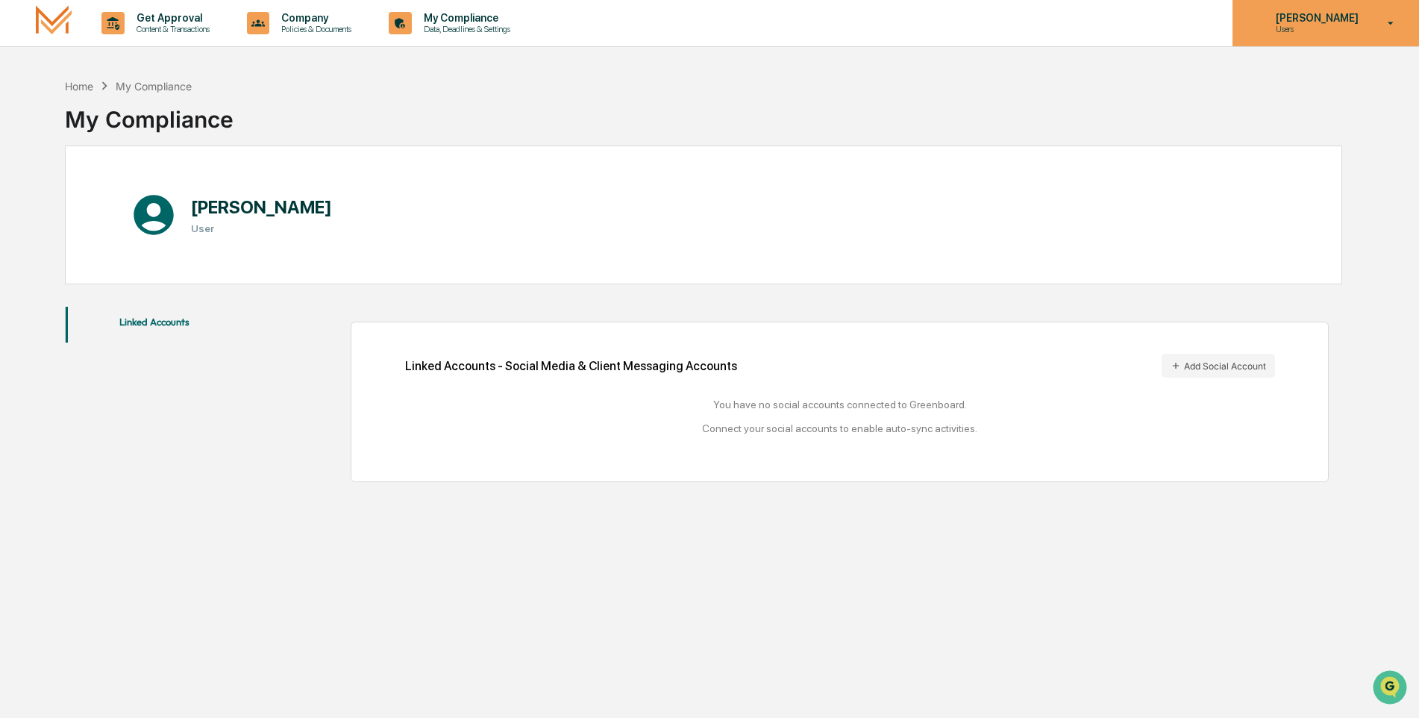
click at [1381, 20] on icon at bounding box center [1391, 23] width 26 height 14
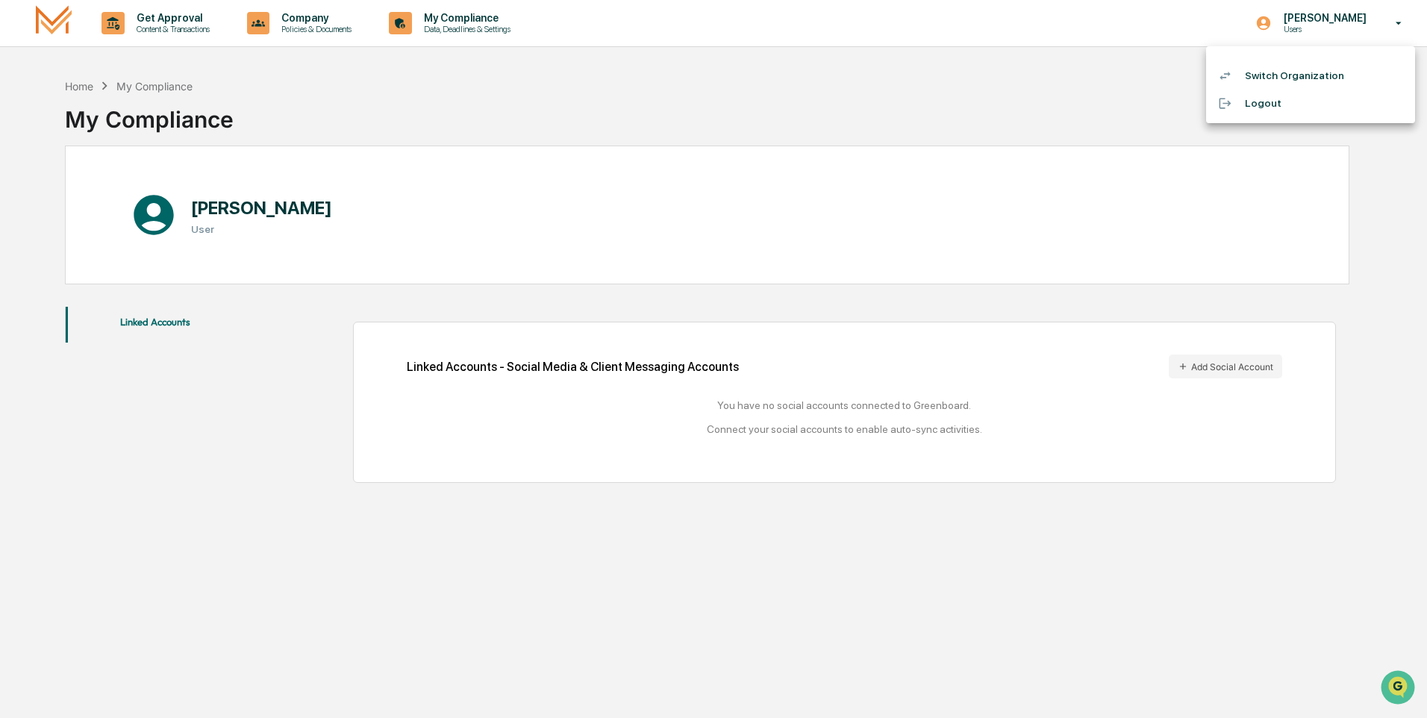
click at [1042, 136] on div at bounding box center [713, 359] width 1427 height 718
